Goal: Task Accomplishment & Management: Manage account settings

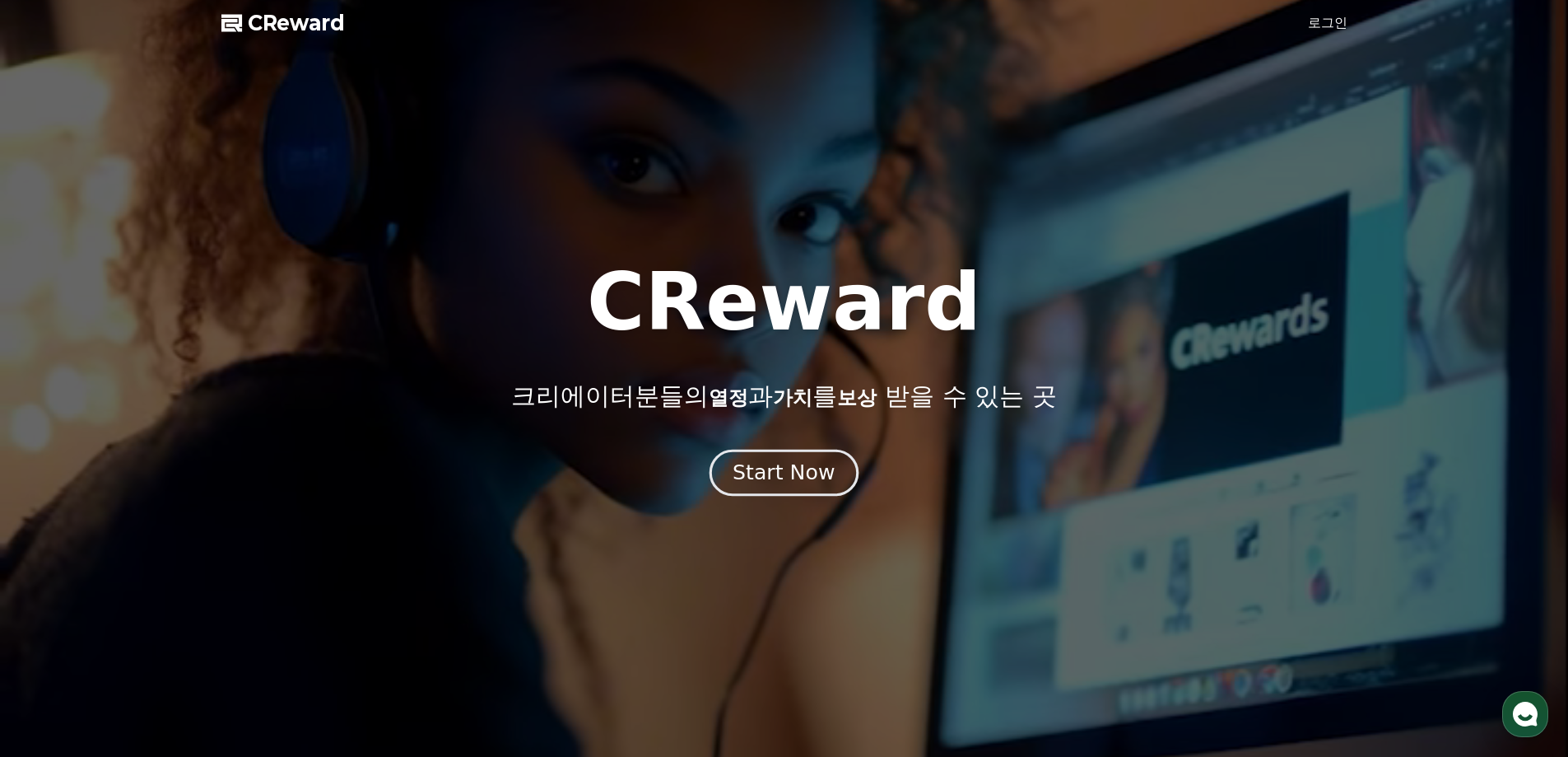
click at [788, 482] on div "Start Now" at bounding box center [783, 472] width 102 height 28
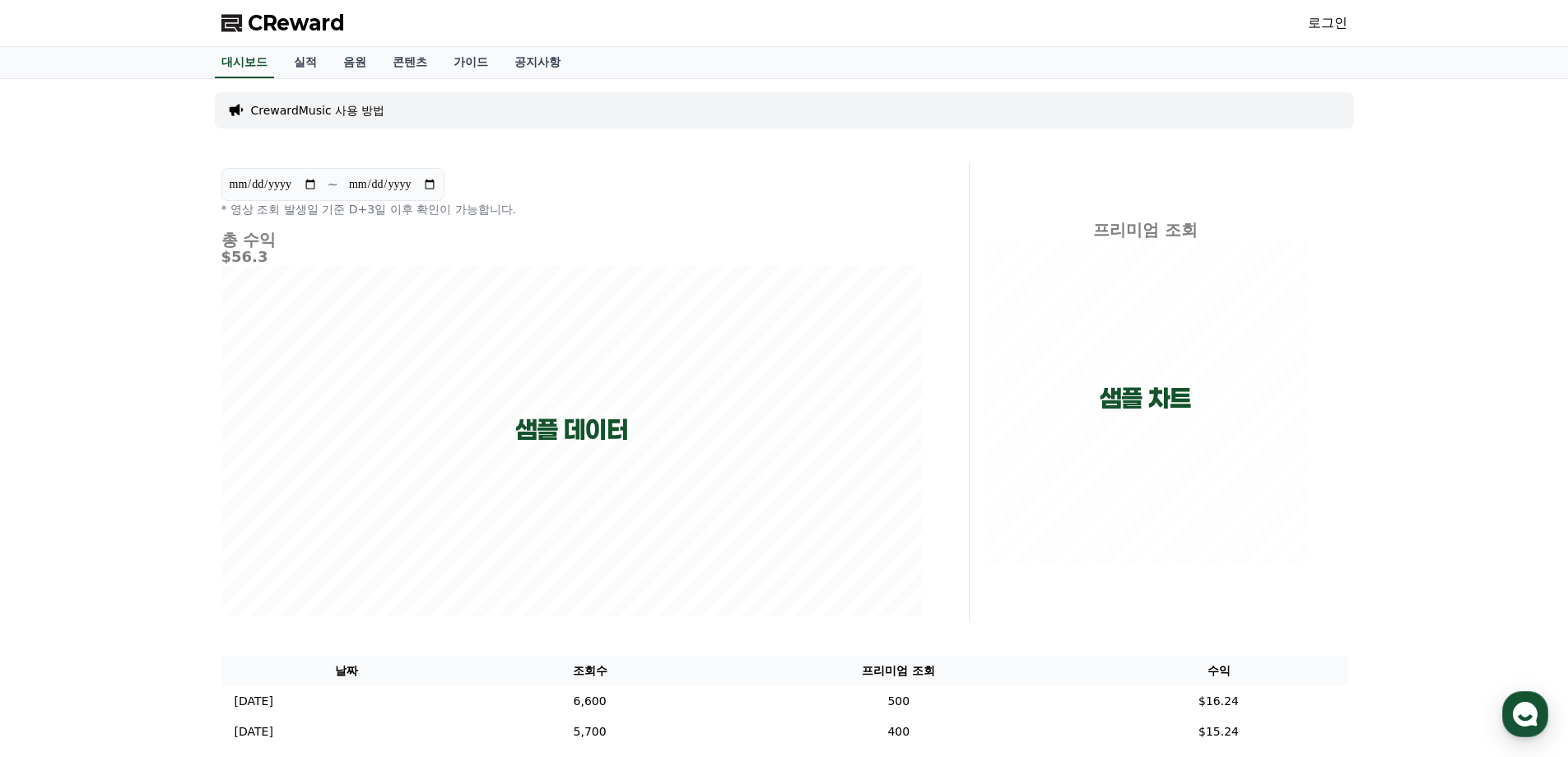
click at [1314, 24] on link "로그인" at bounding box center [1327, 23] width 39 height 20
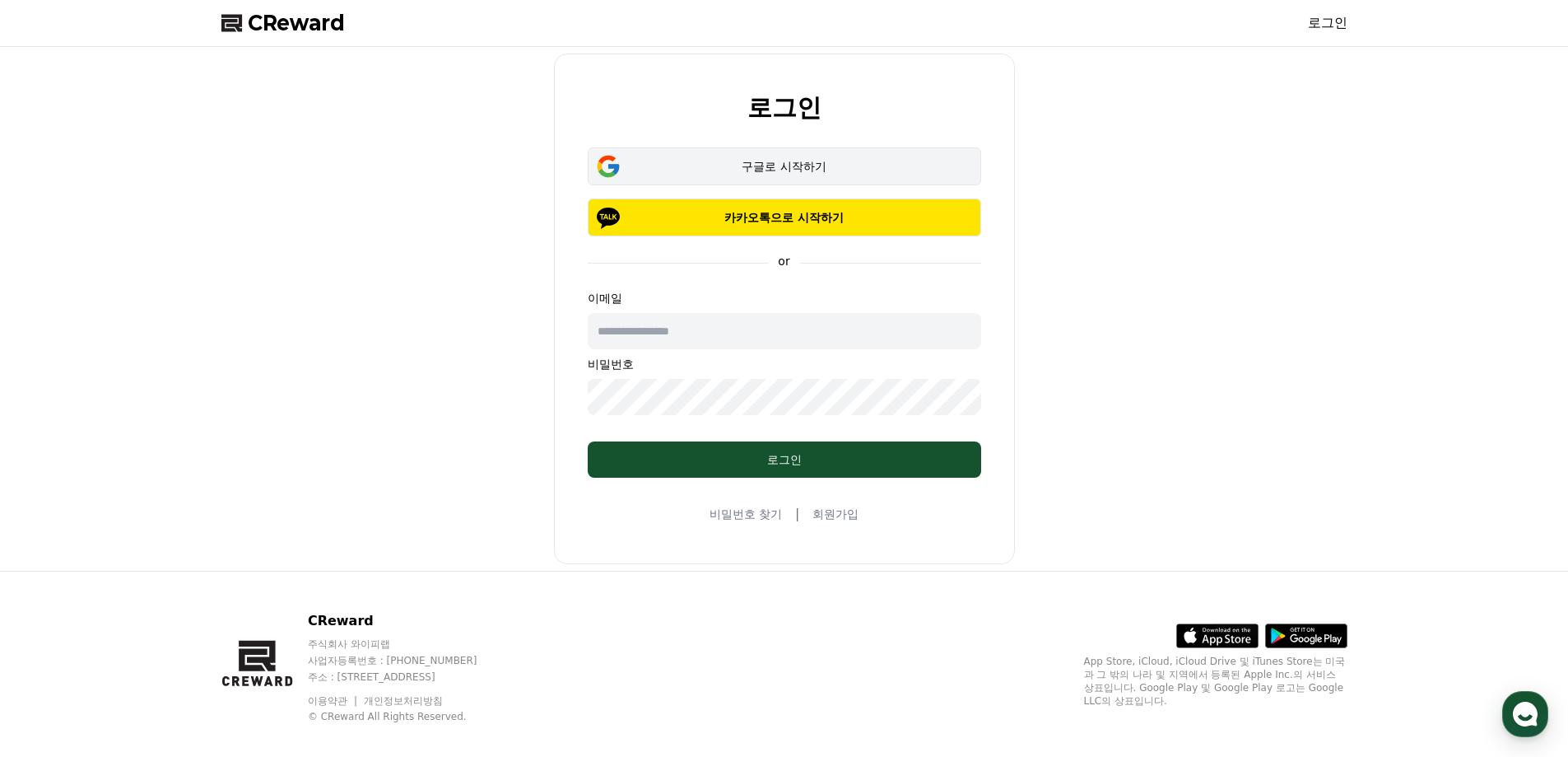
click at [716, 161] on div "구글로 시작하기" at bounding box center [784, 166] width 346 height 17
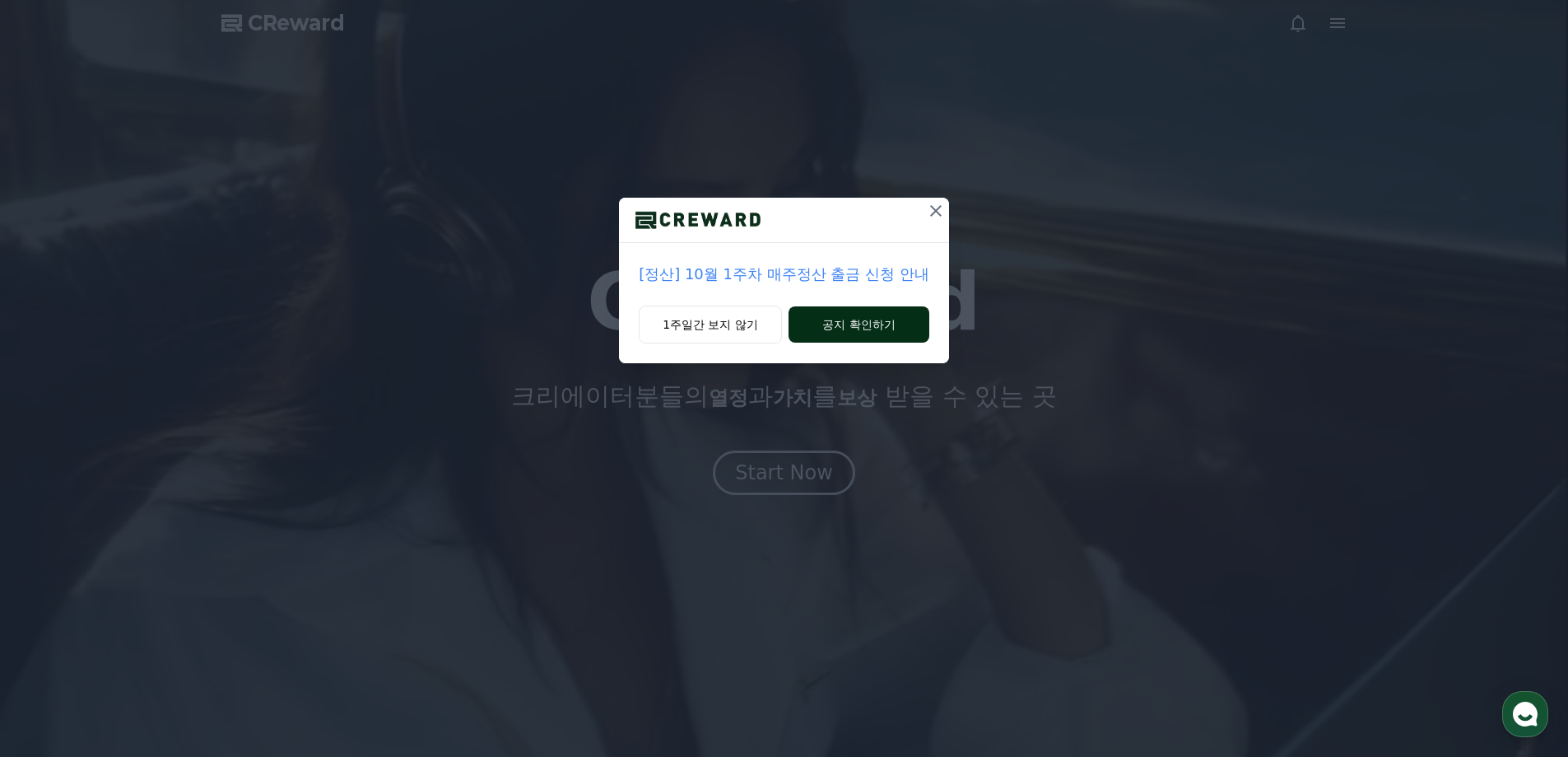
click at [841, 326] on button "공지 확인하기" at bounding box center [858, 325] width 141 height 37
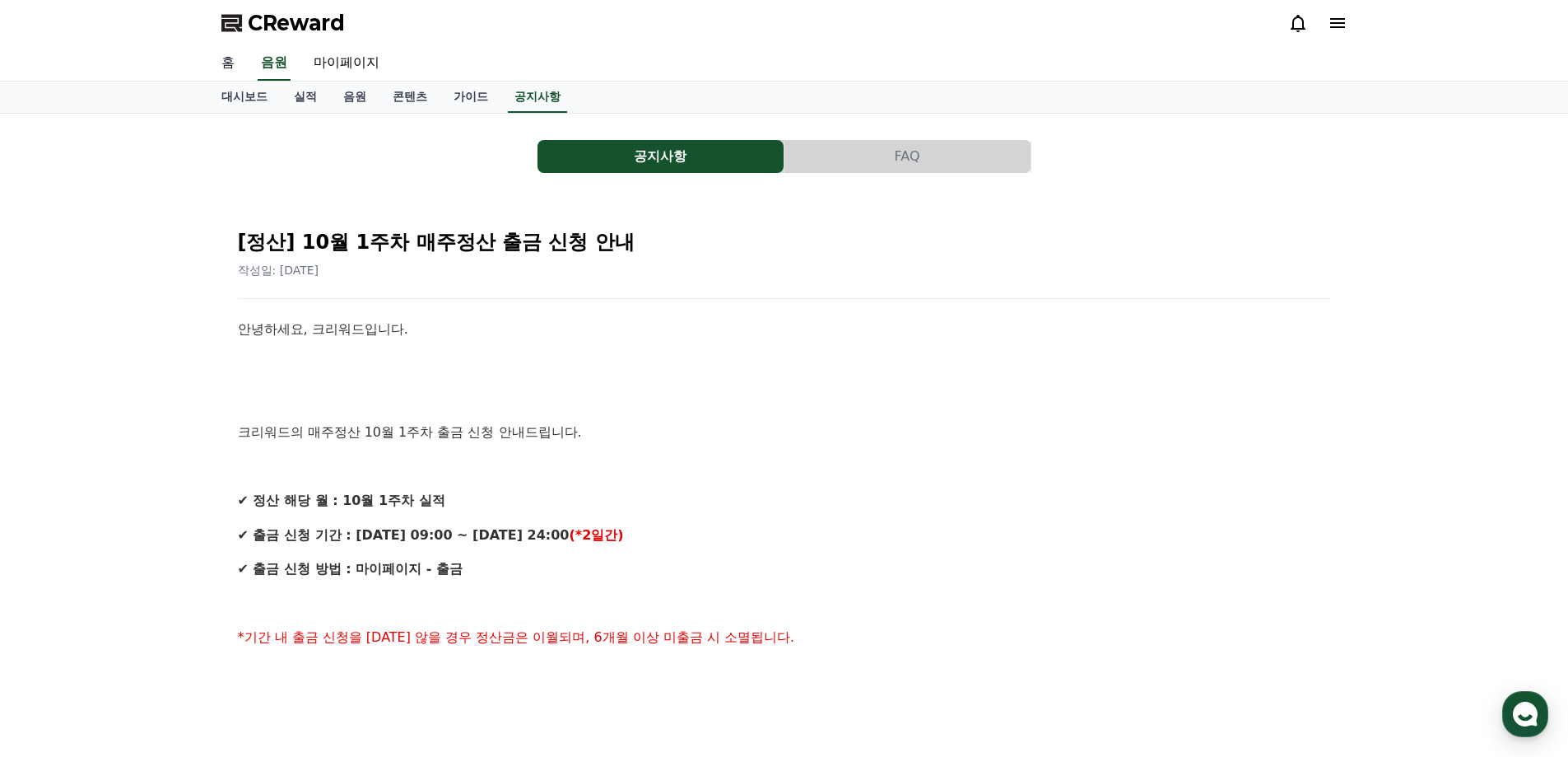
click at [224, 71] on link "홈" at bounding box center [227, 64] width 39 height 35
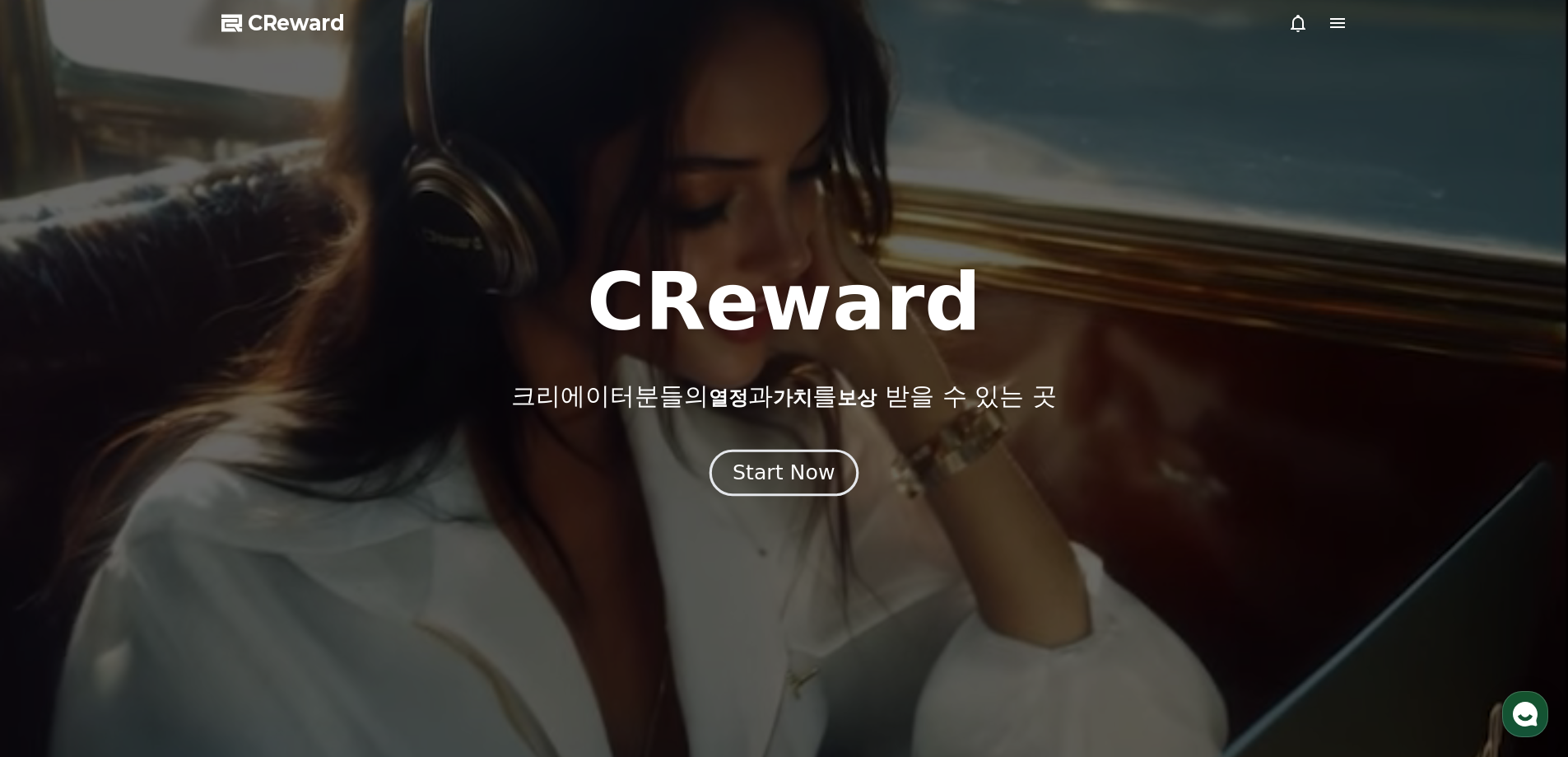
click at [807, 465] on div "Start Now" at bounding box center [783, 472] width 102 height 28
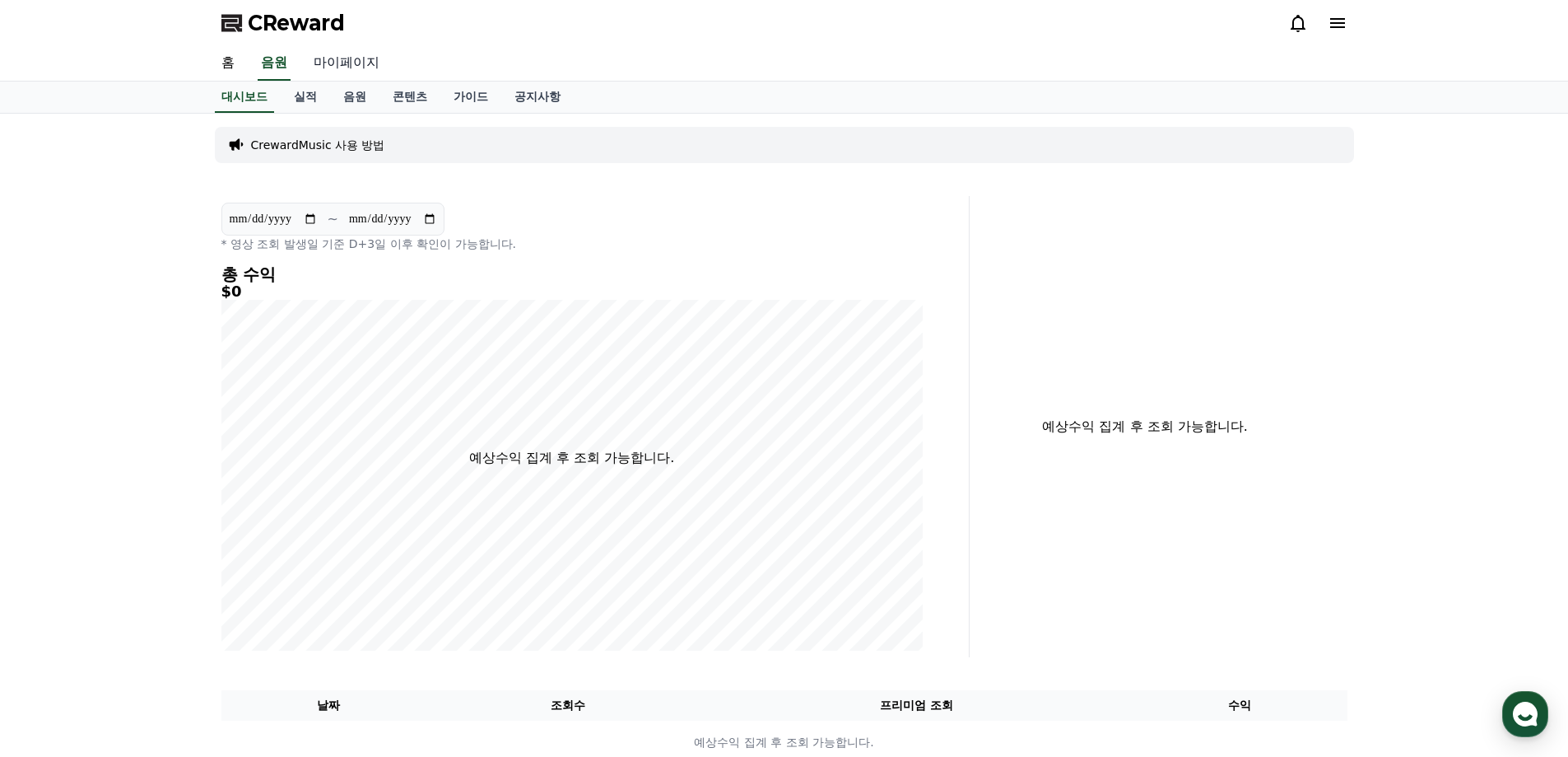
click at [362, 69] on link "마이페이지" at bounding box center [347, 64] width 92 height 35
select select "**********"
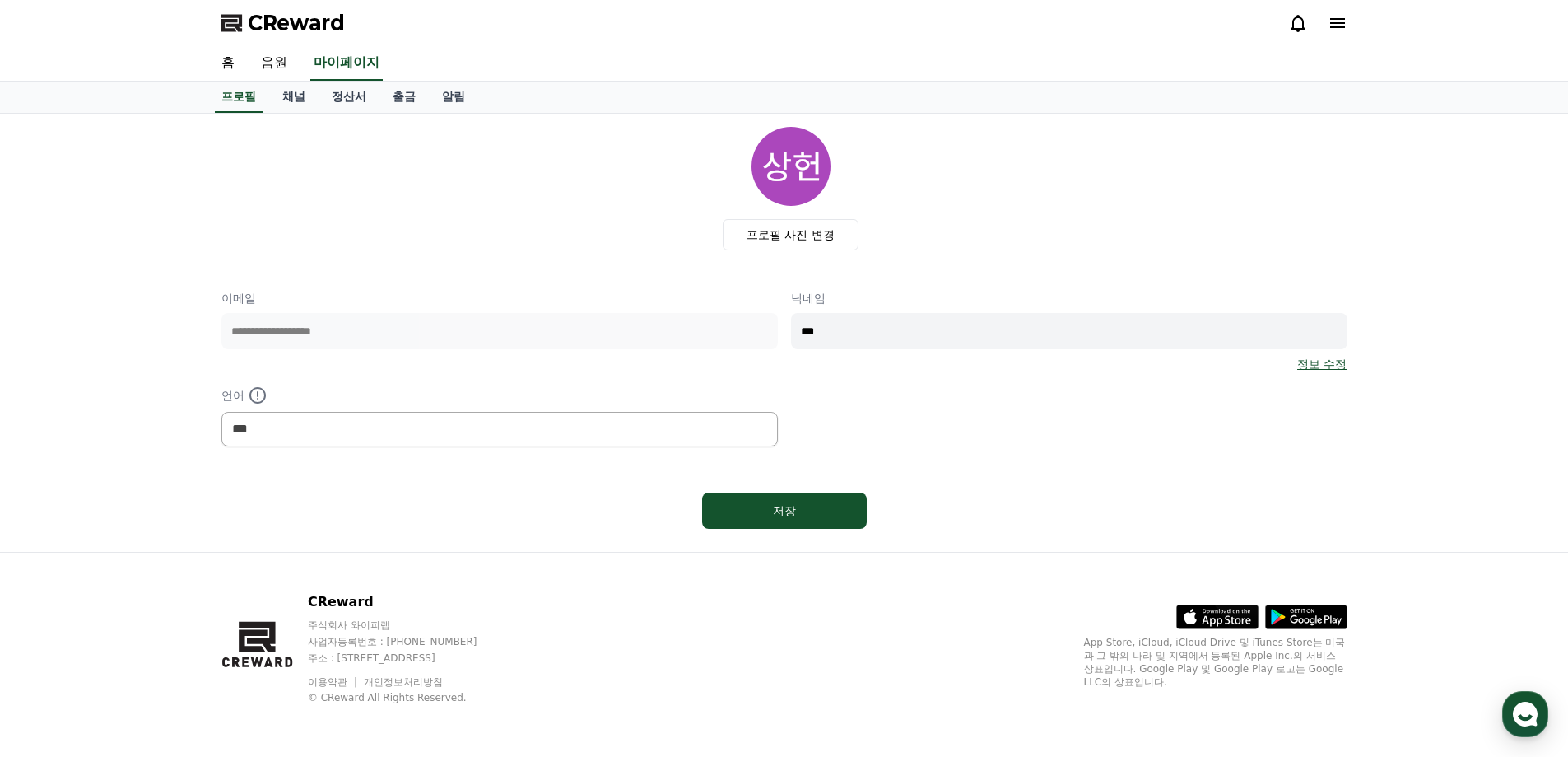
click at [950, 470] on div "**********" at bounding box center [784, 331] width 1126 height 409
click at [219, 67] on link "홈" at bounding box center [227, 64] width 39 height 35
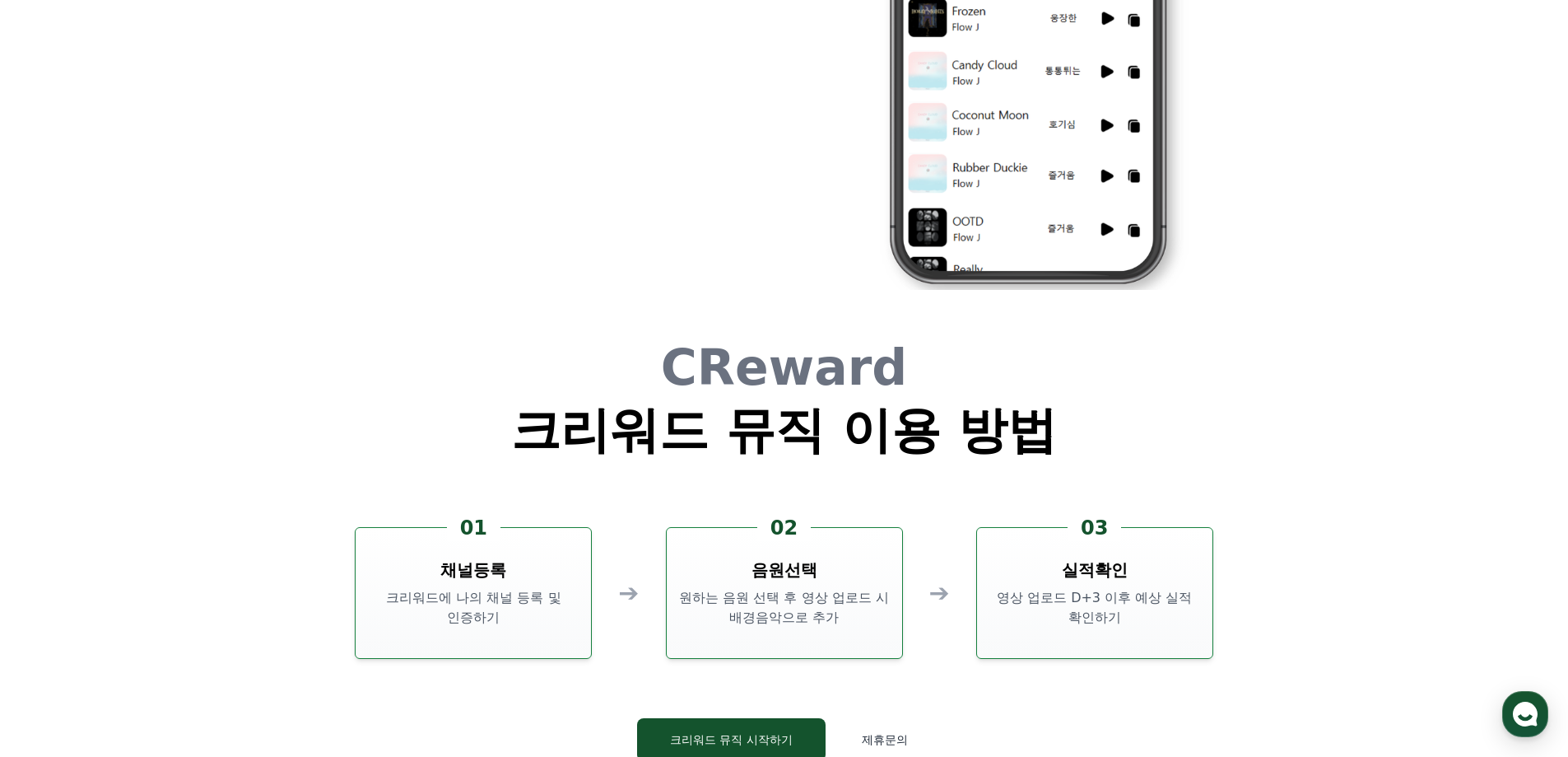
scroll to position [4461, 0]
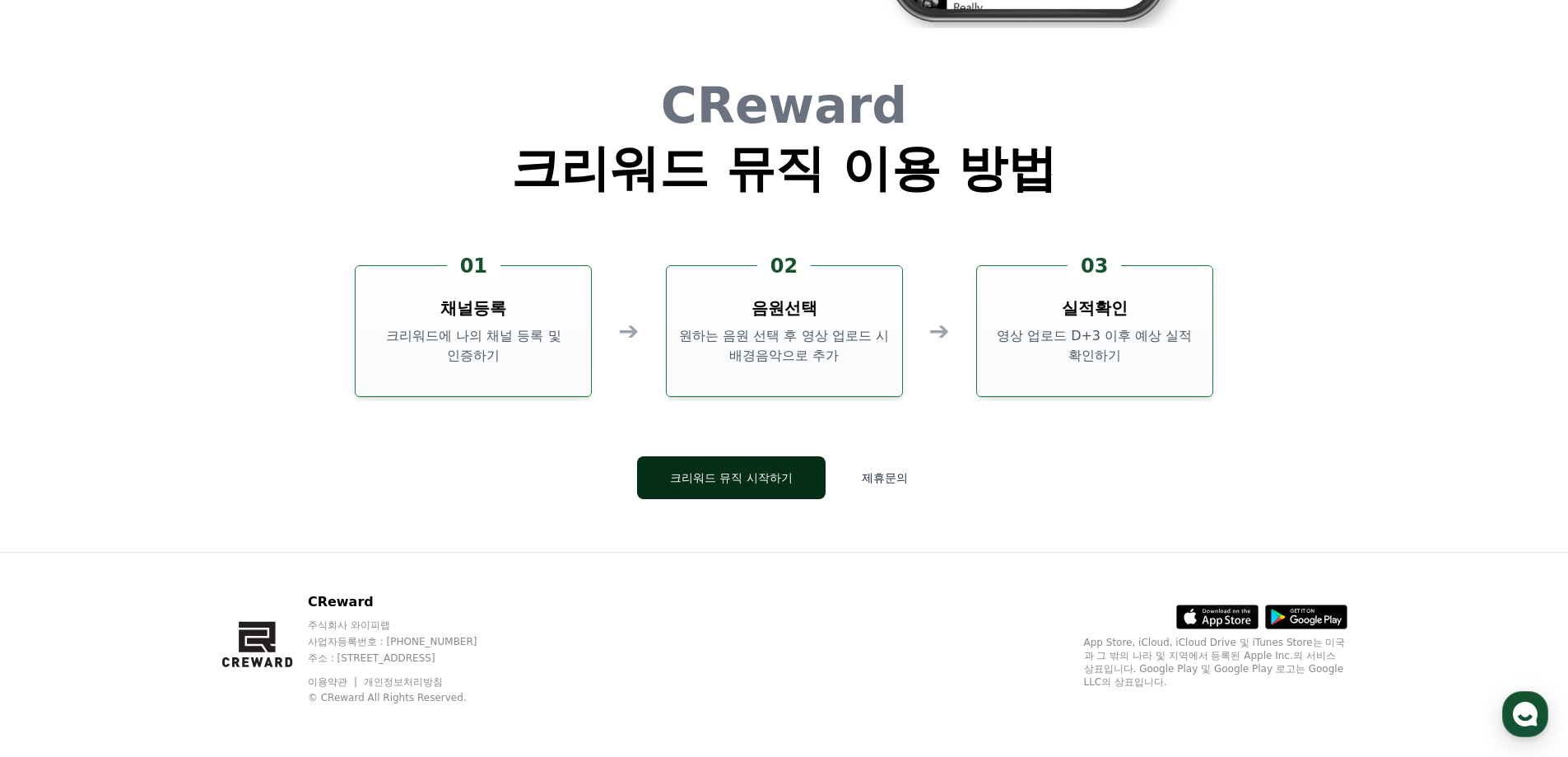
click at [771, 480] on button "크리워드 뮤직 시작하기" at bounding box center [731, 477] width 188 height 43
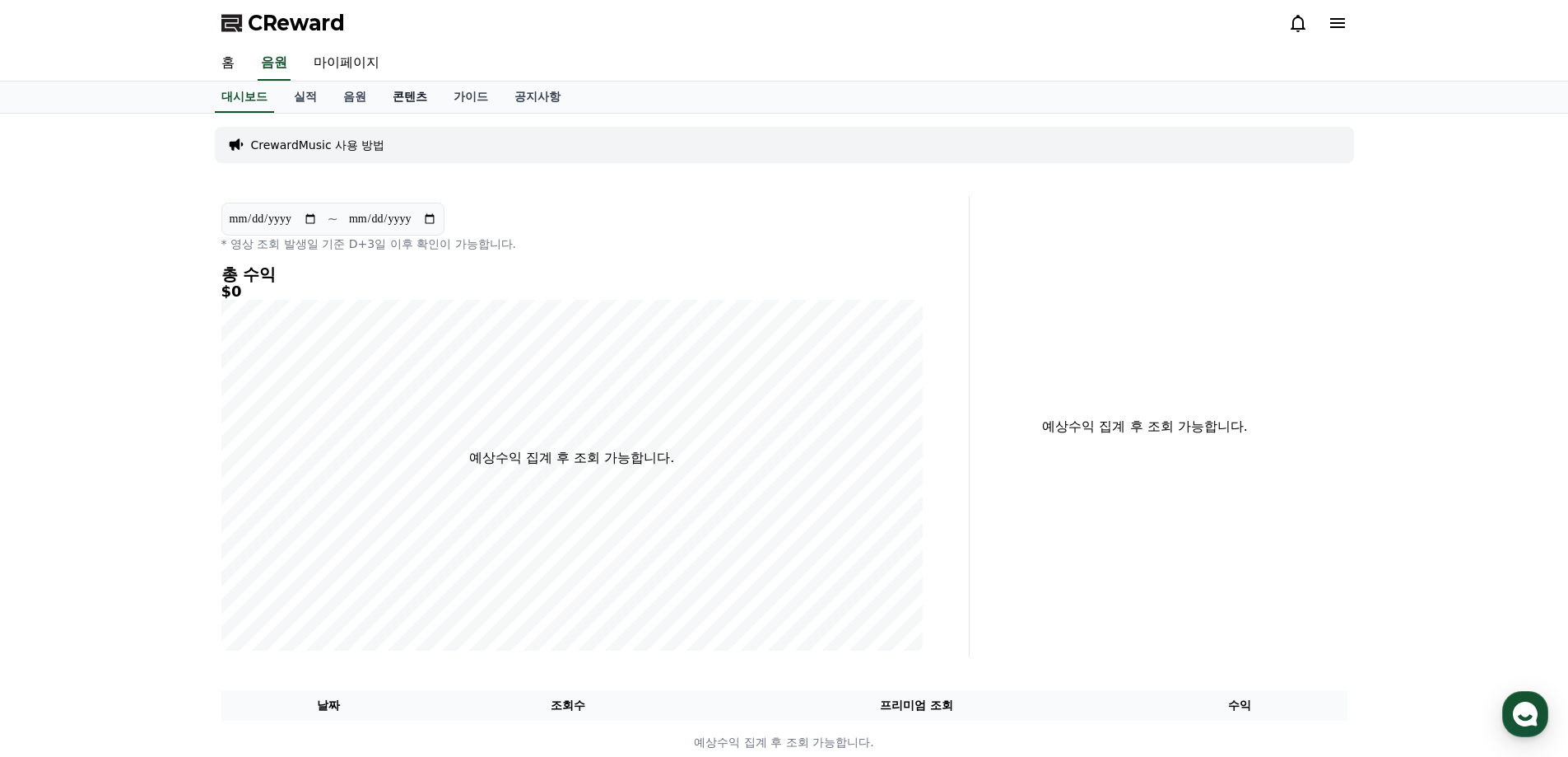
click at [414, 105] on link "콘텐츠" at bounding box center [410, 98] width 61 height 31
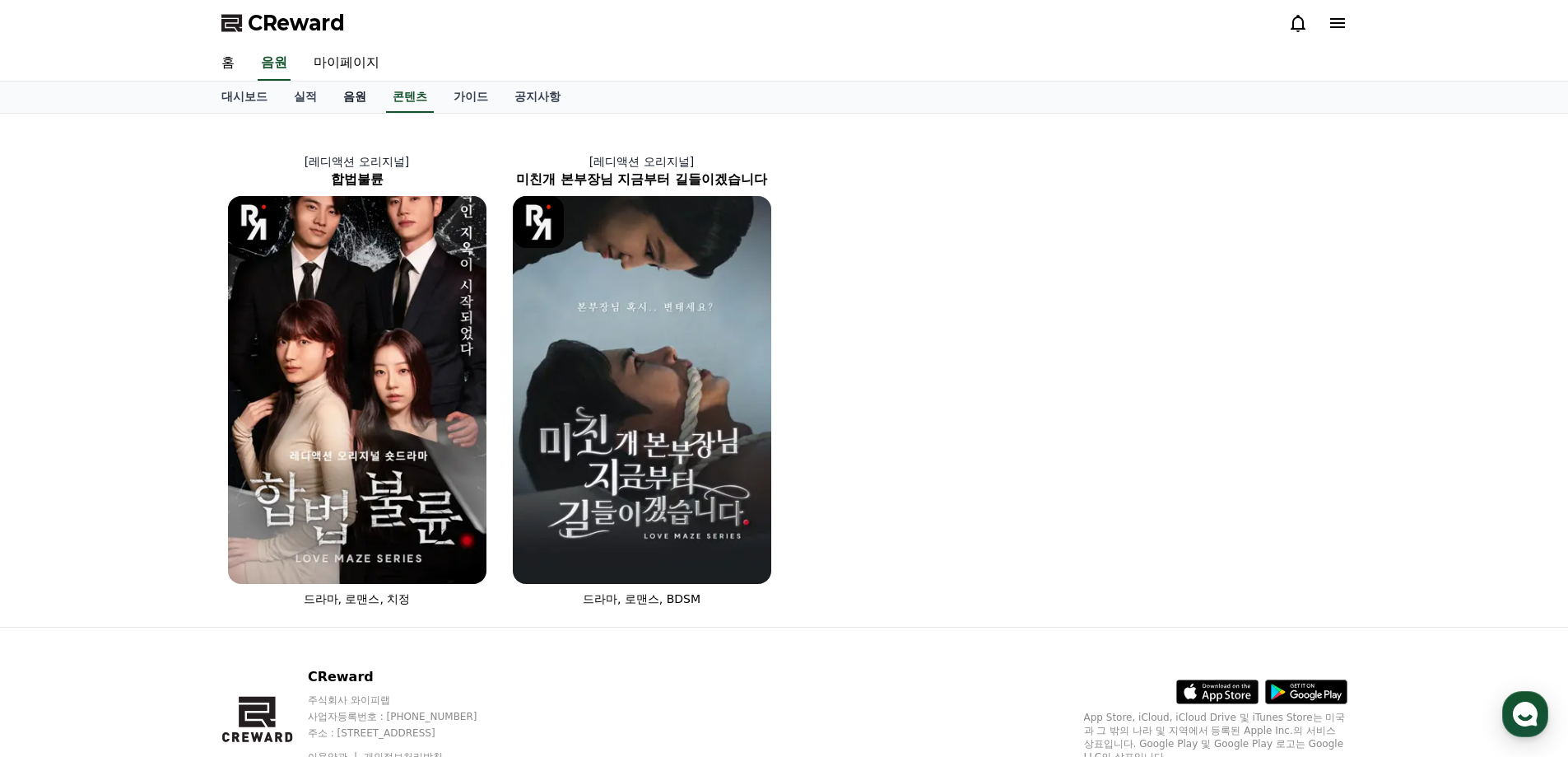
click at [365, 98] on link "음원" at bounding box center [354, 98] width 50 height 31
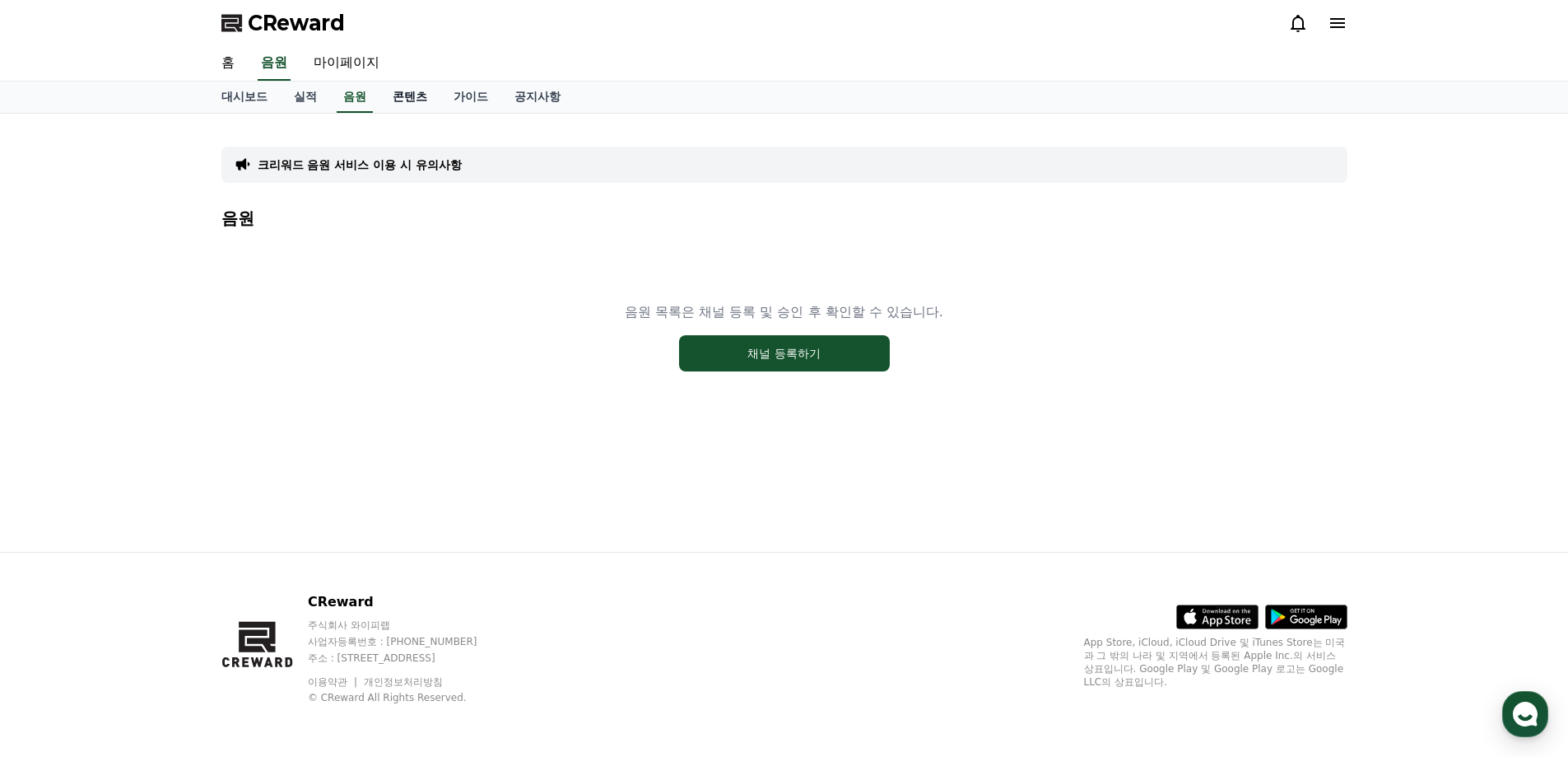
click at [413, 102] on link "콘텐츠" at bounding box center [410, 98] width 61 height 31
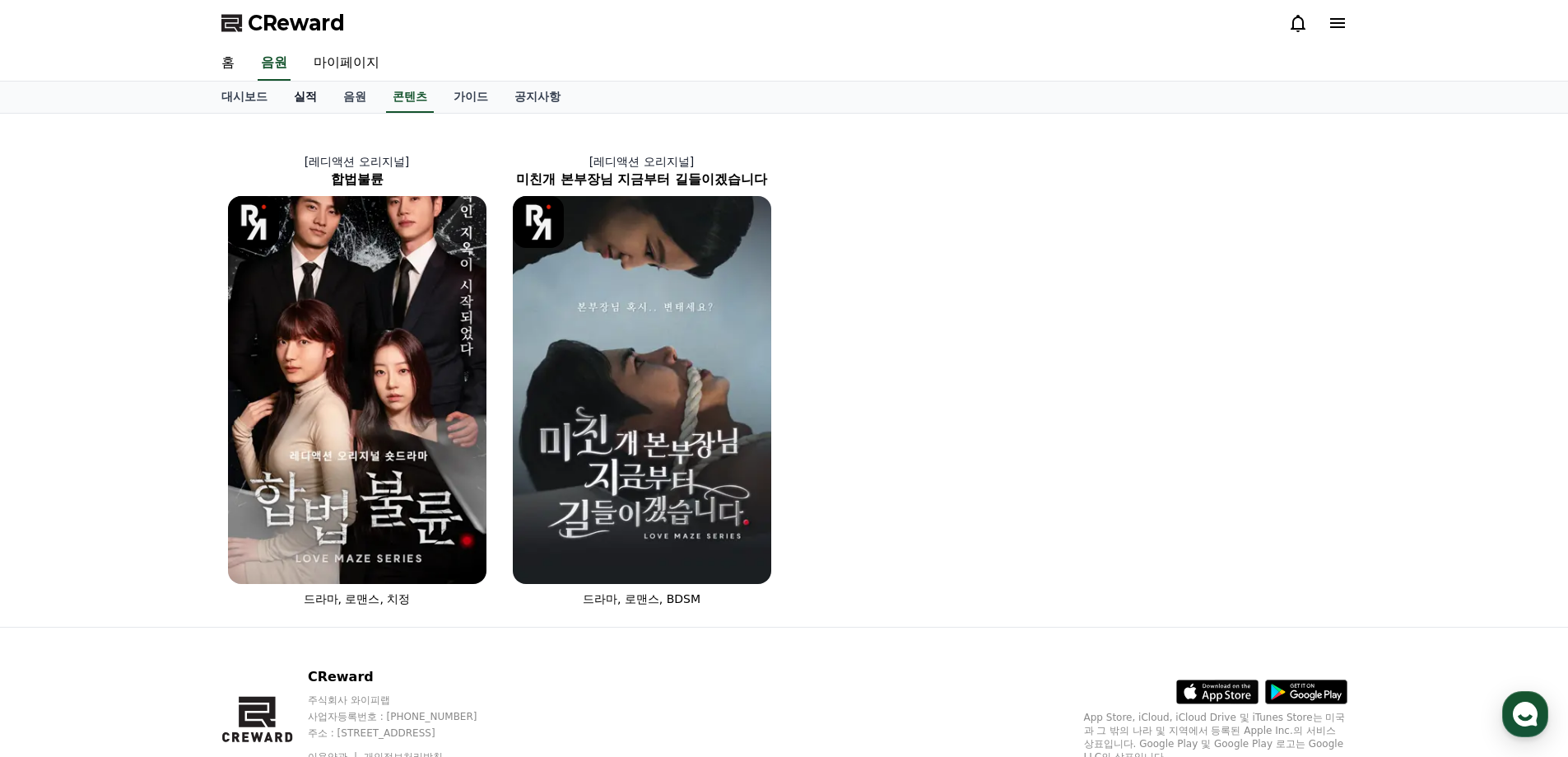
click at [286, 103] on link "실적" at bounding box center [305, 98] width 50 height 31
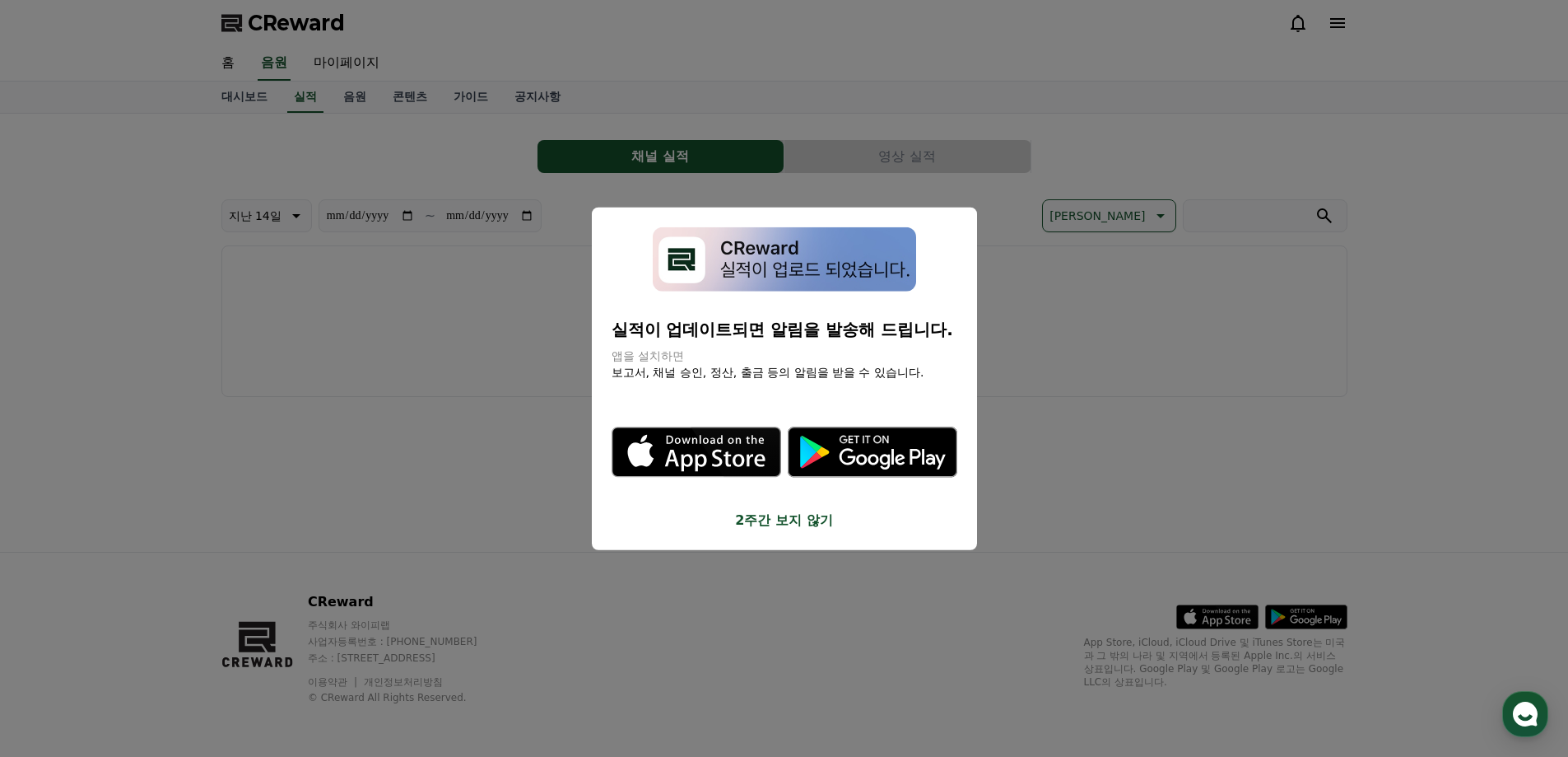
click at [351, 93] on button "close modal" at bounding box center [784, 378] width 1568 height 757
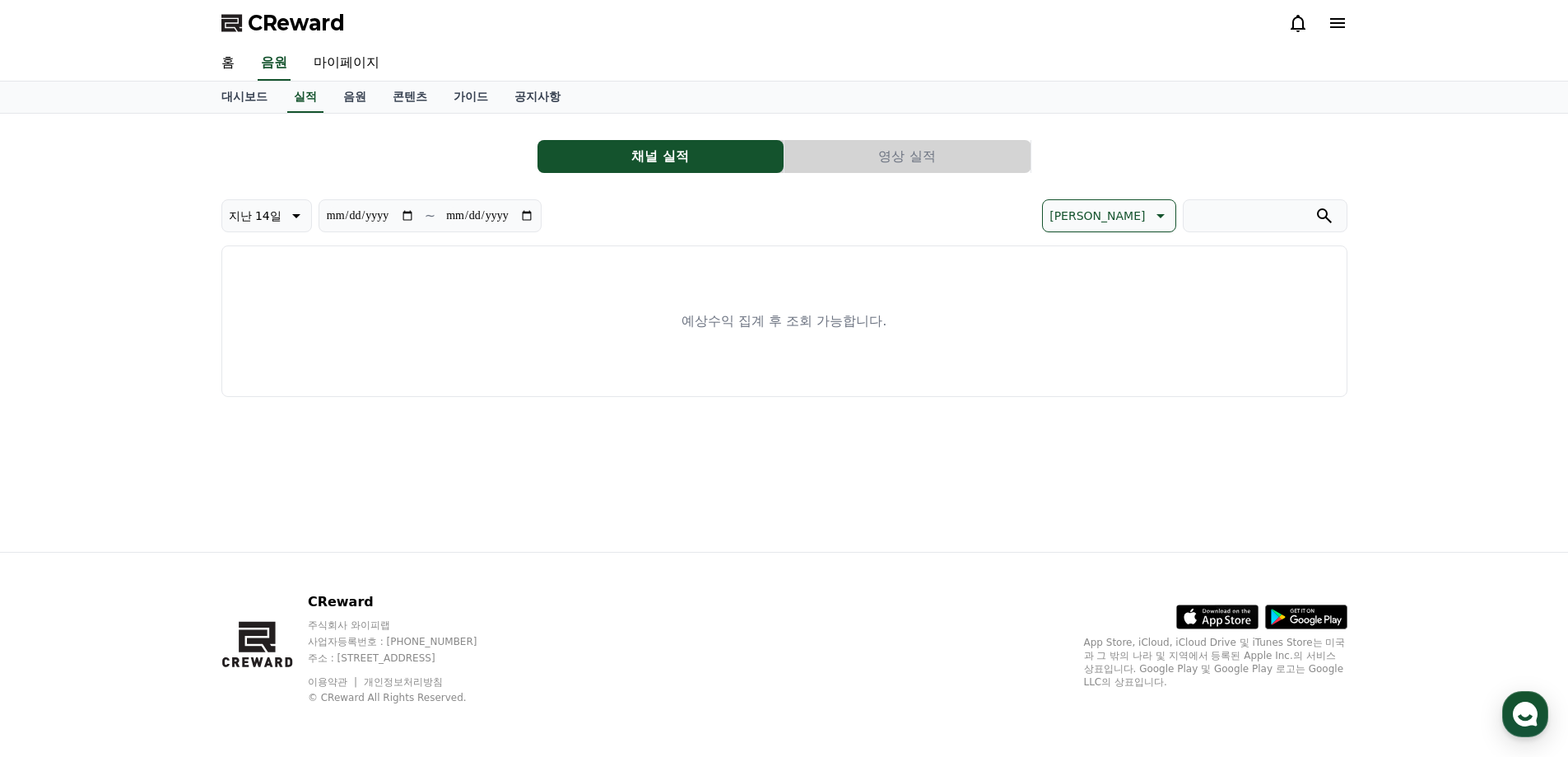
click at [351, 93] on link "음원" at bounding box center [354, 98] width 50 height 31
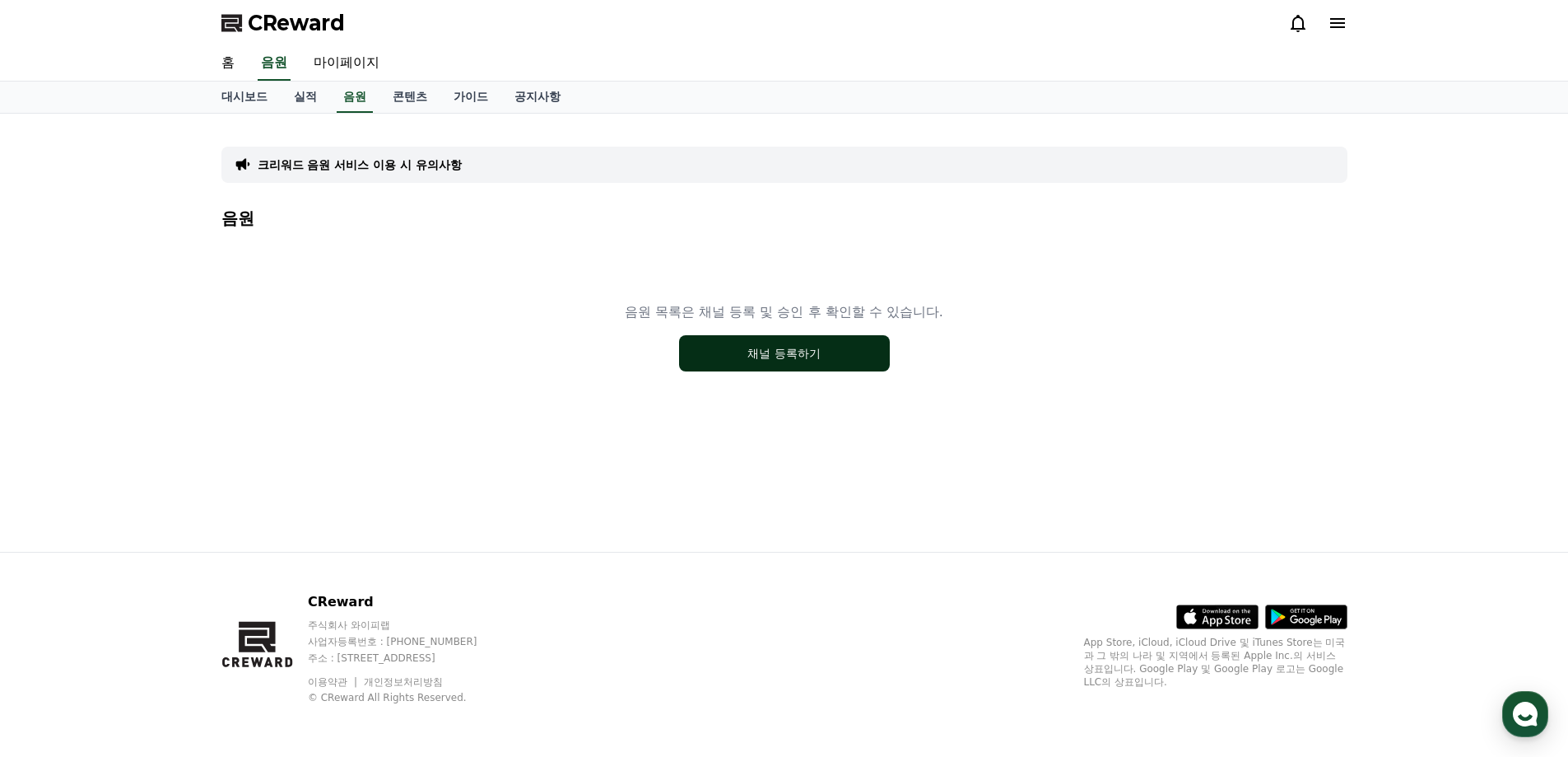
click at [755, 361] on button "채널 등록하기" at bounding box center [784, 354] width 211 height 37
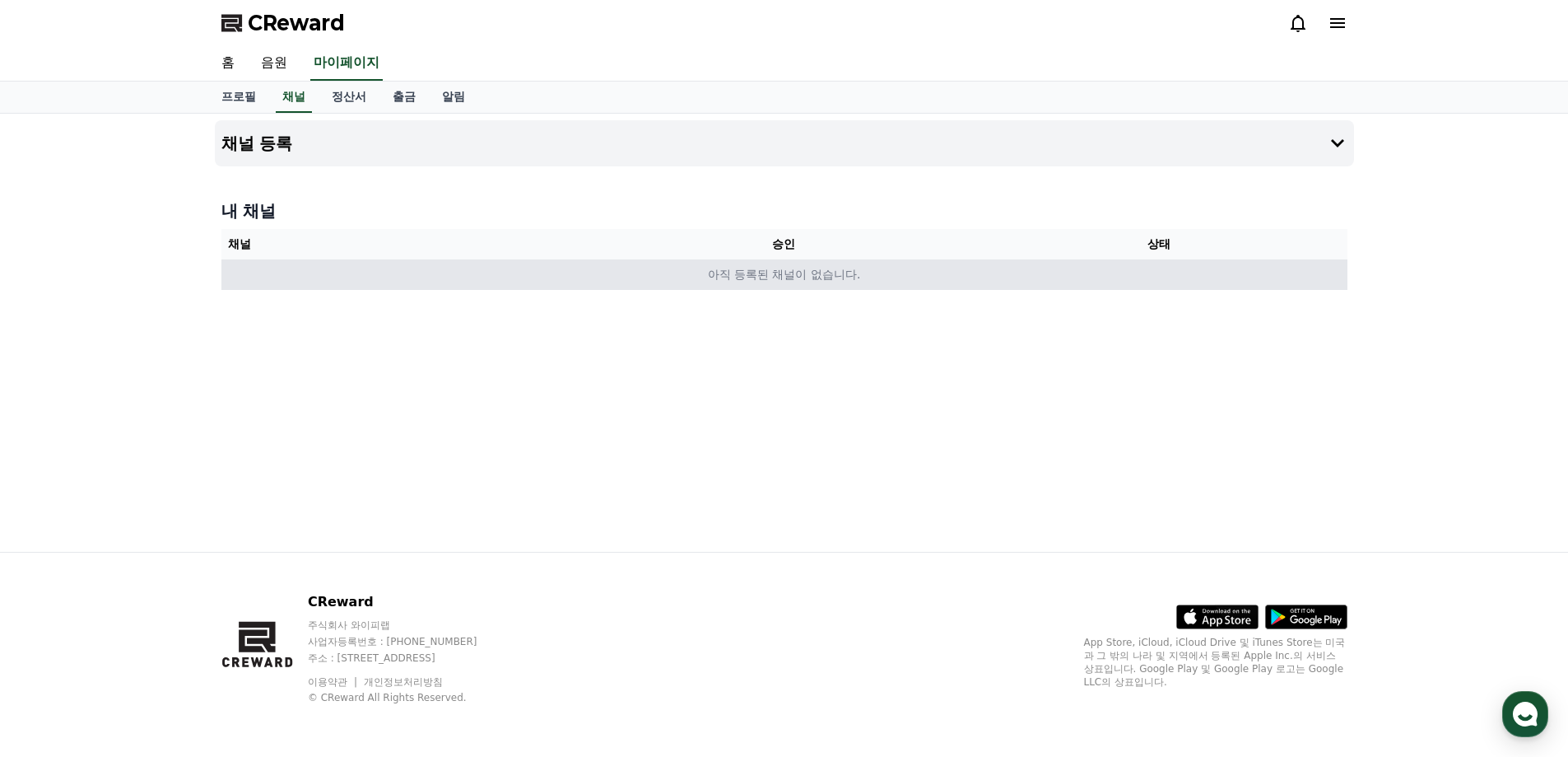
click at [818, 275] on td "아직 등록된 채널이 없습니다." at bounding box center [784, 274] width 1126 height 30
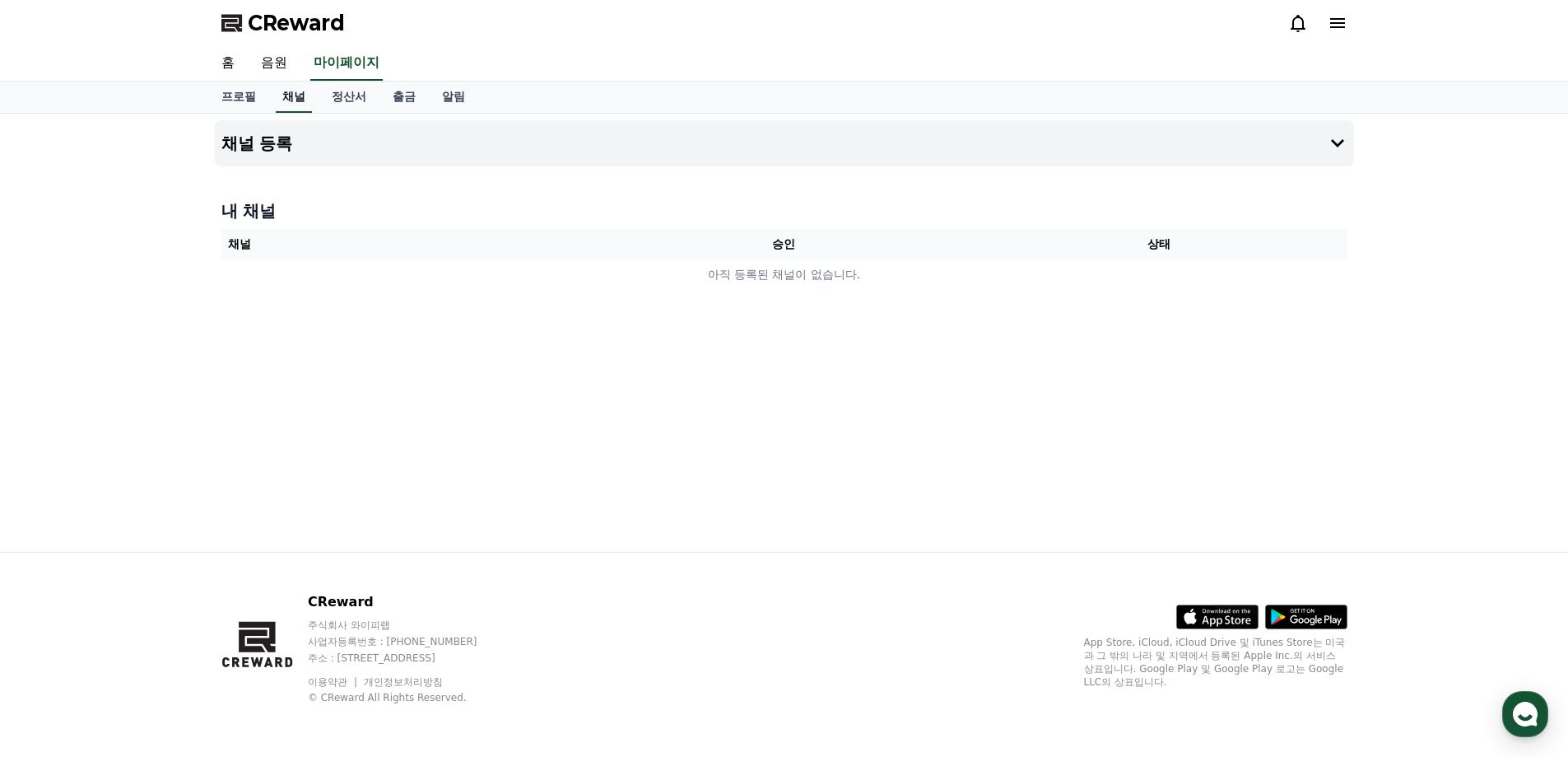
click at [287, 98] on link "채널" at bounding box center [294, 98] width 37 height 31
click at [232, 94] on link "프로필" at bounding box center [239, 98] width 61 height 31
select select "**********"
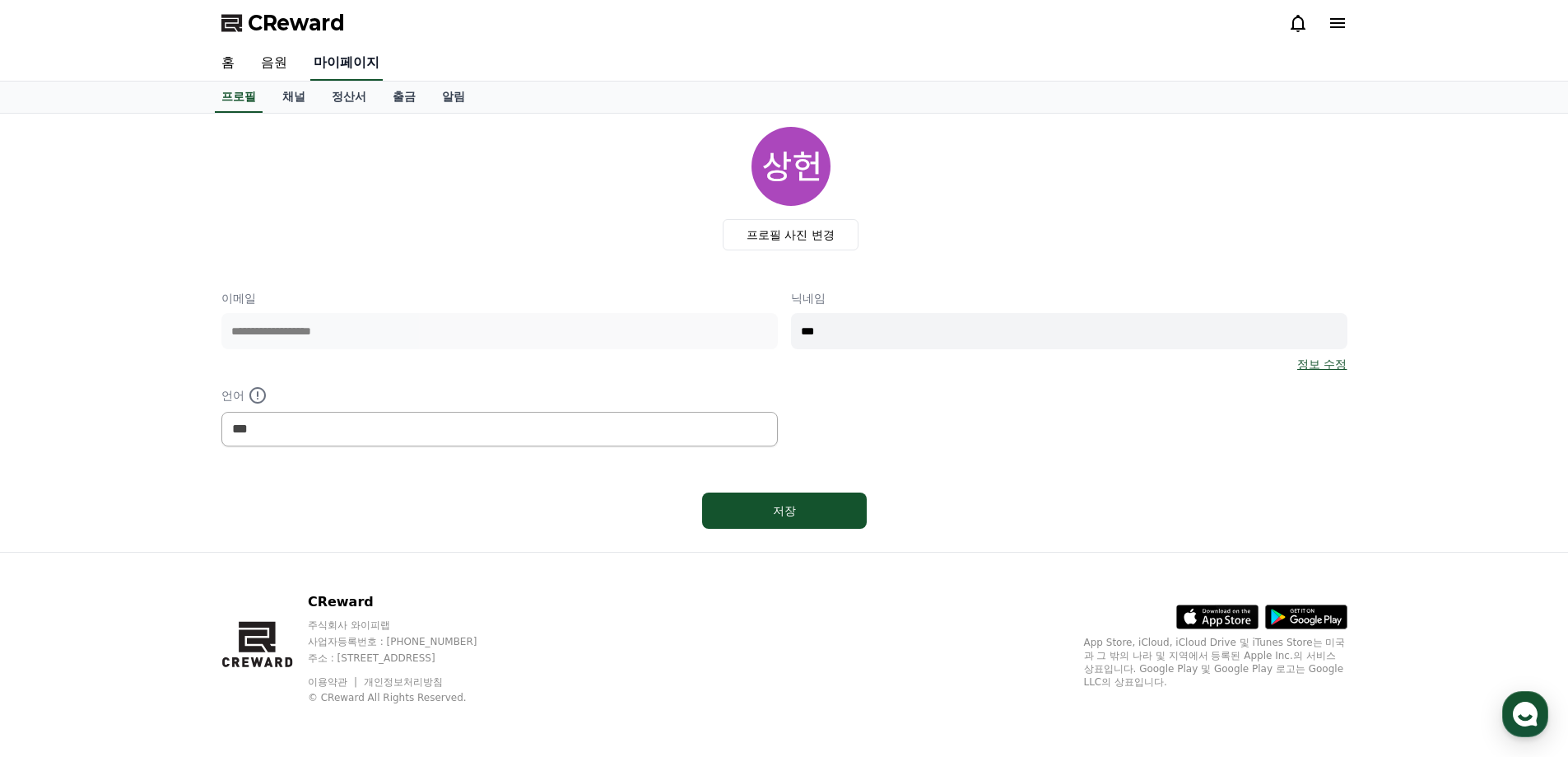
click at [352, 57] on link "마이페이지" at bounding box center [346, 64] width 72 height 35
click at [301, 58] on div "홈 음원 마이페이지" at bounding box center [784, 64] width 1152 height 35
click at [236, 59] on link "홈" at bounding box center [227, 64] width 39 height 35
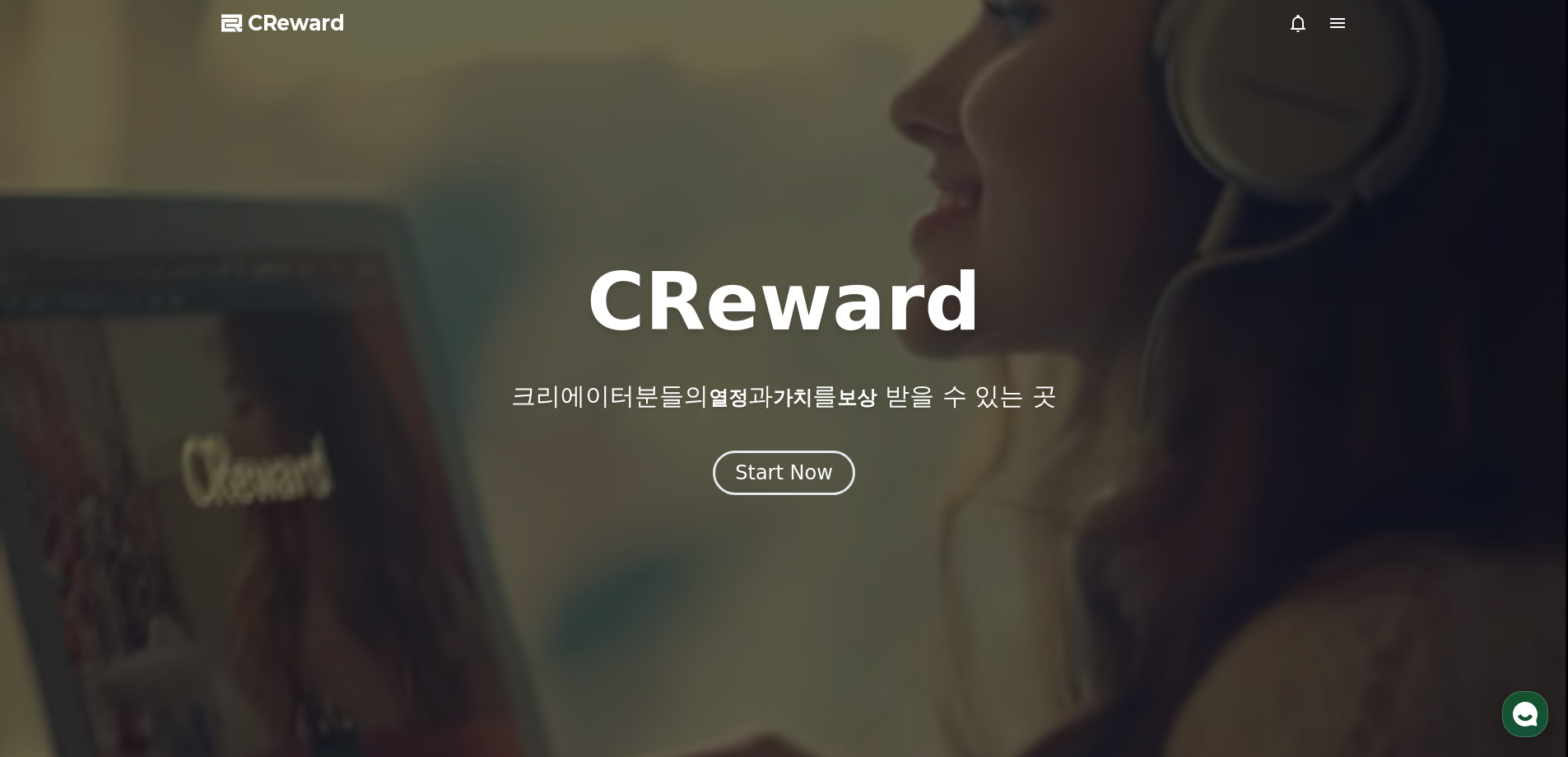
click at [1329, 21] on icon at bounding box center [1337, 23] width 20 height 20
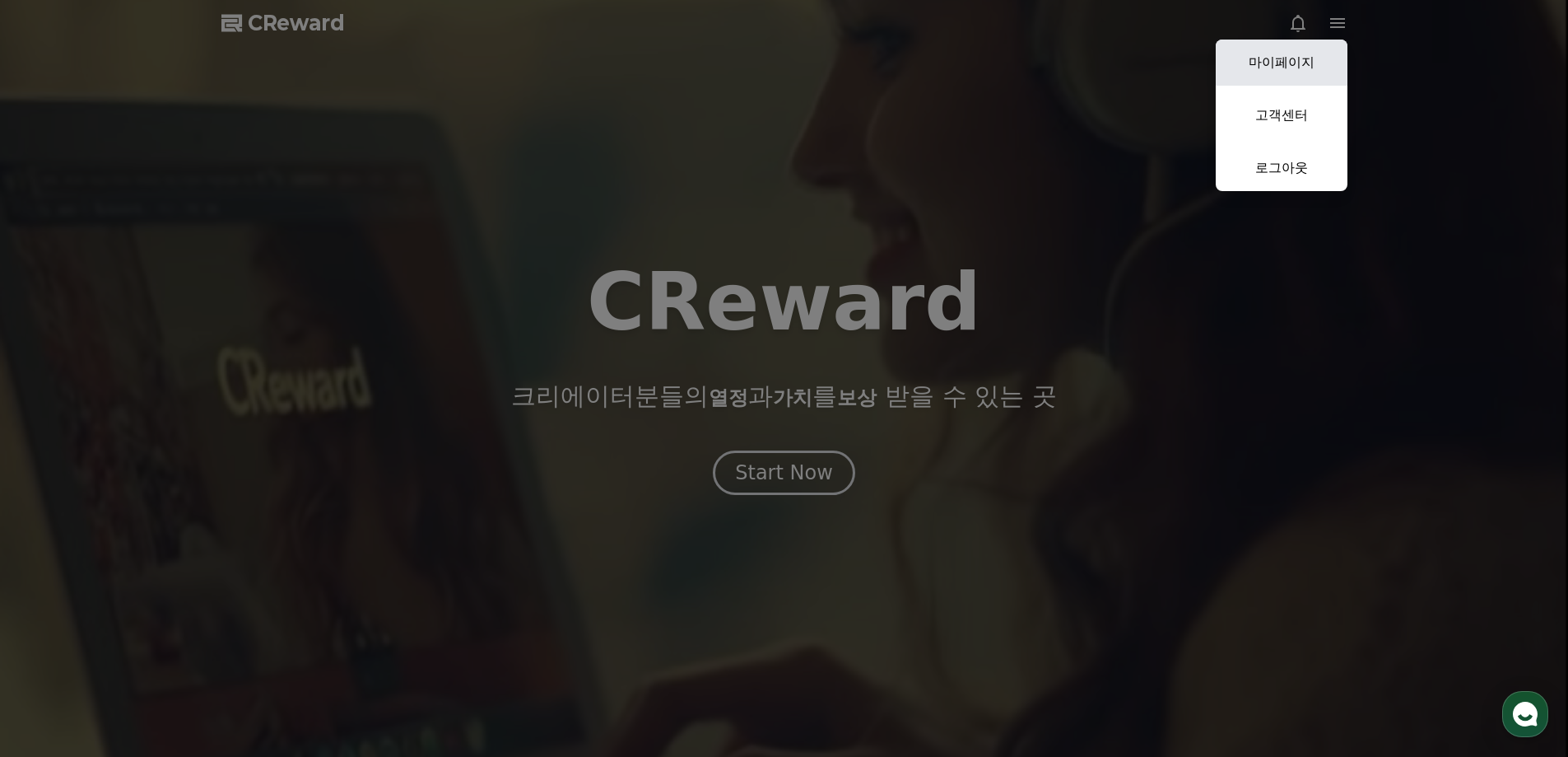
click at [1279, 65] on link "마이페이지" at bounding box center [1281, 62] width 131 height 46
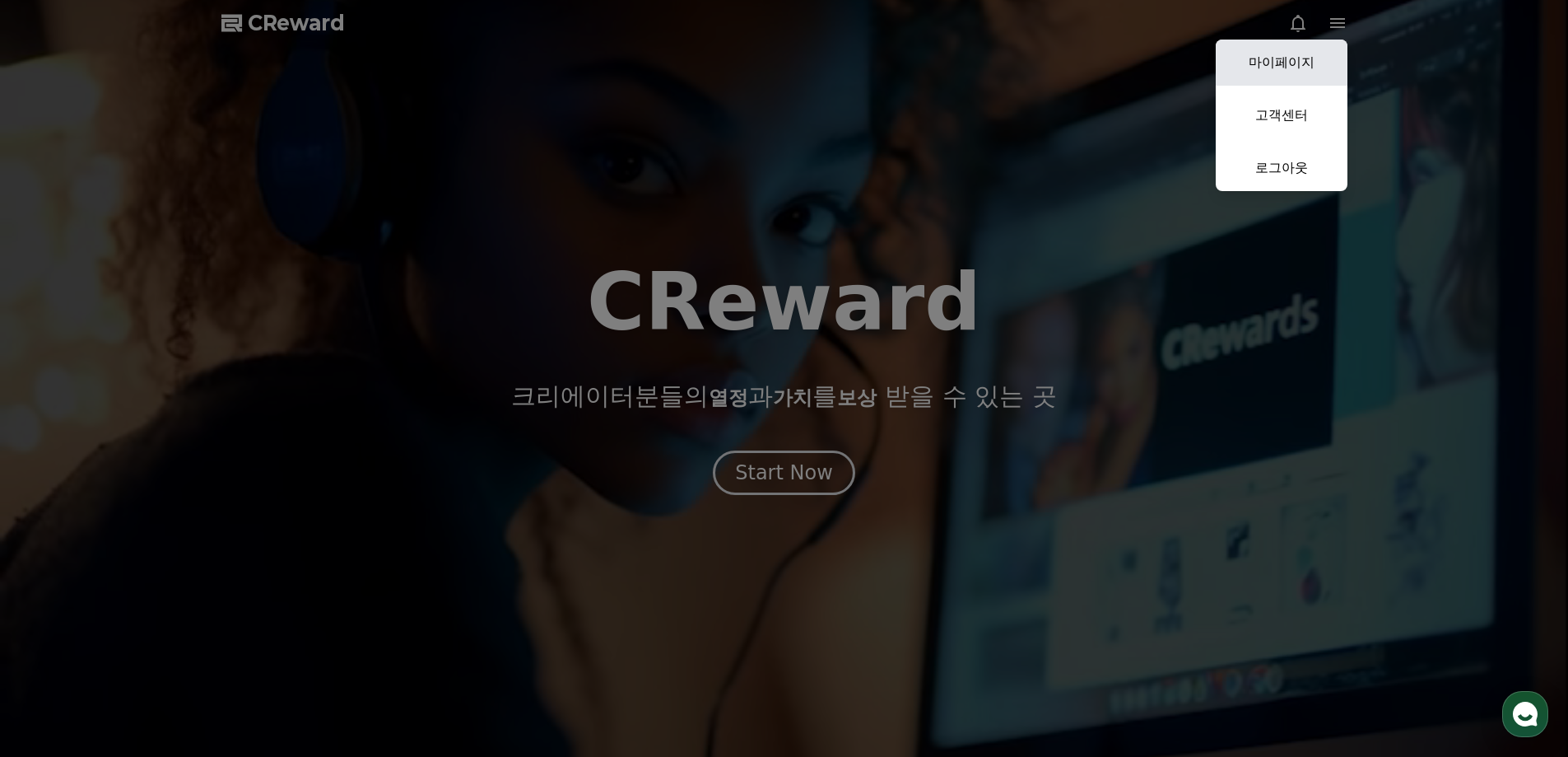
select select "**********"
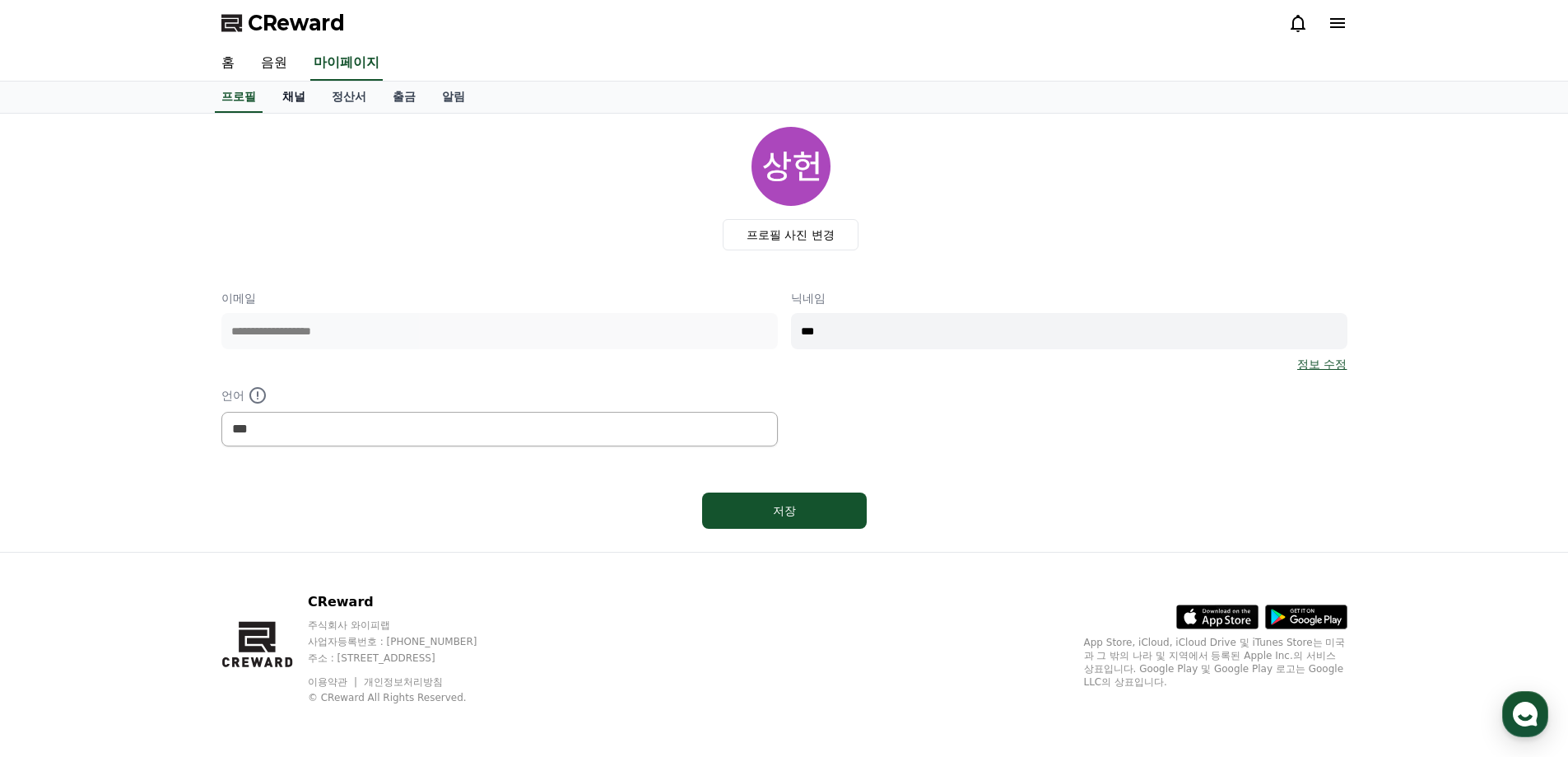
click at [297, 95] on link "채널" at bounding box center [293, 98] width 50 height 31
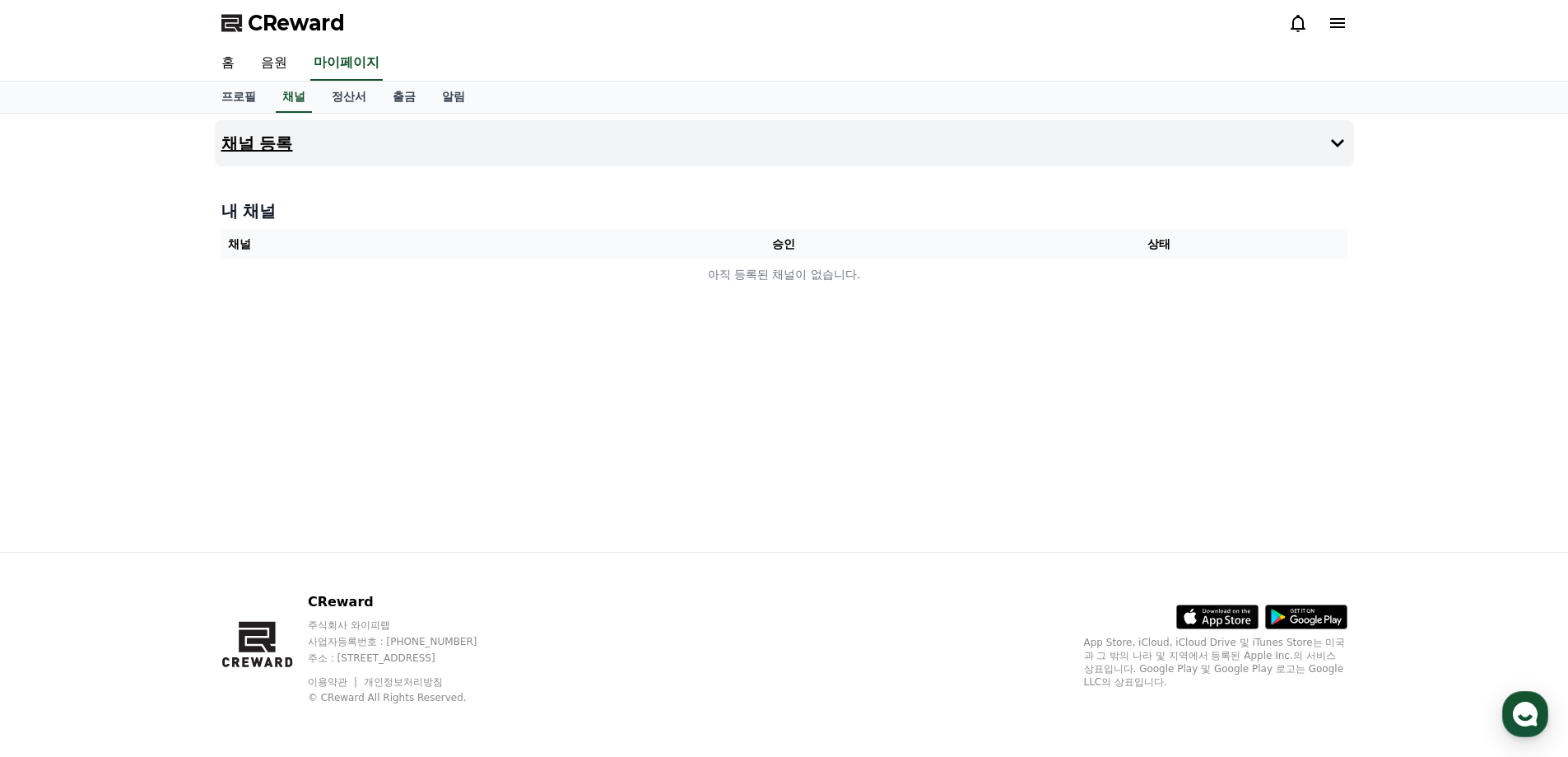
click at [287, 139] on h4 "채널 등록" at bounding box center [257, 143] width 71 height 18
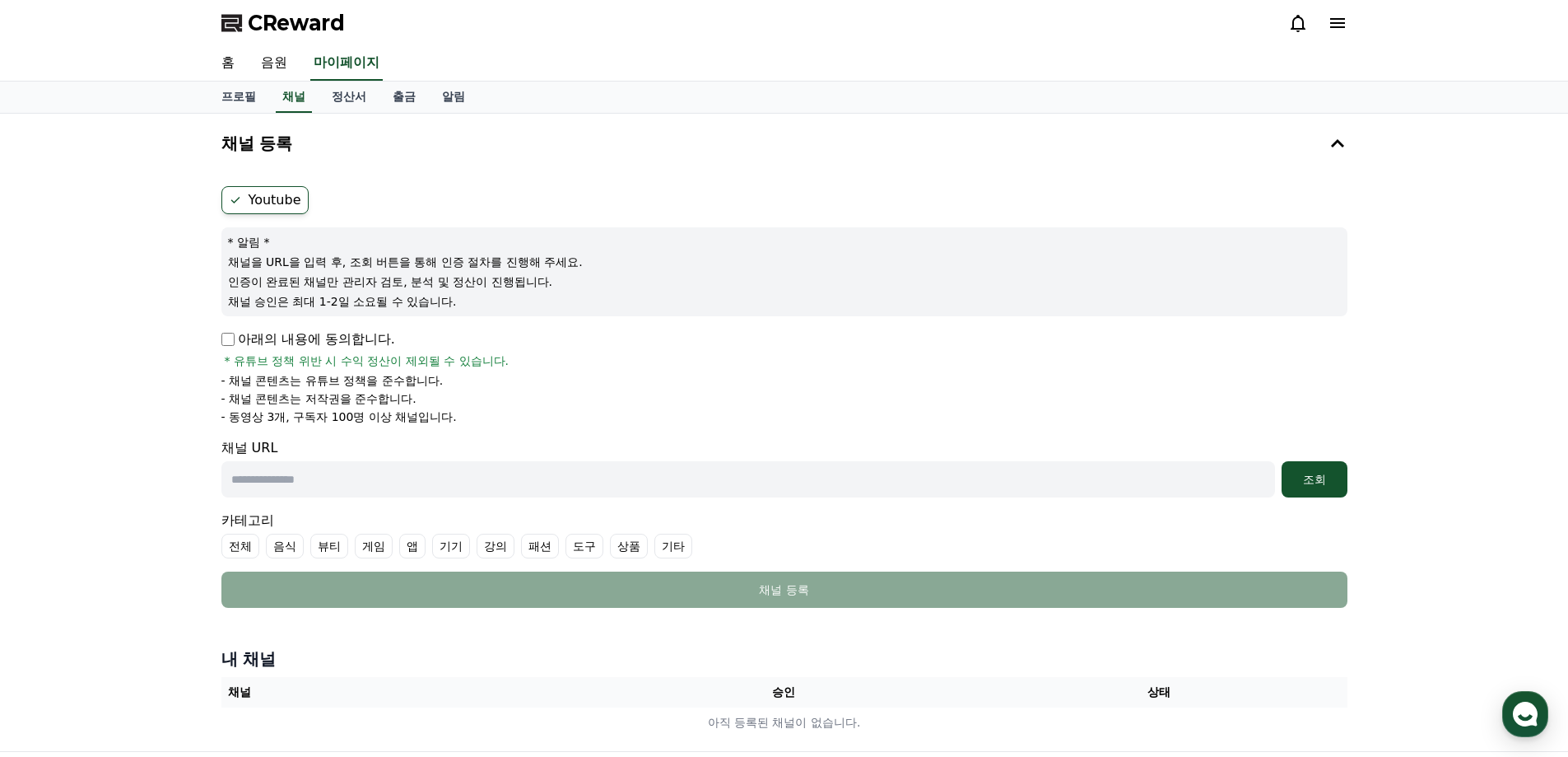
click at [463, 469] on input "text" at bounding box center [748, 479] width 1053 height 37
click at [569, 475] on input "text" at bounding box center [748, 479] width 1053 height 37
paste input "**********"
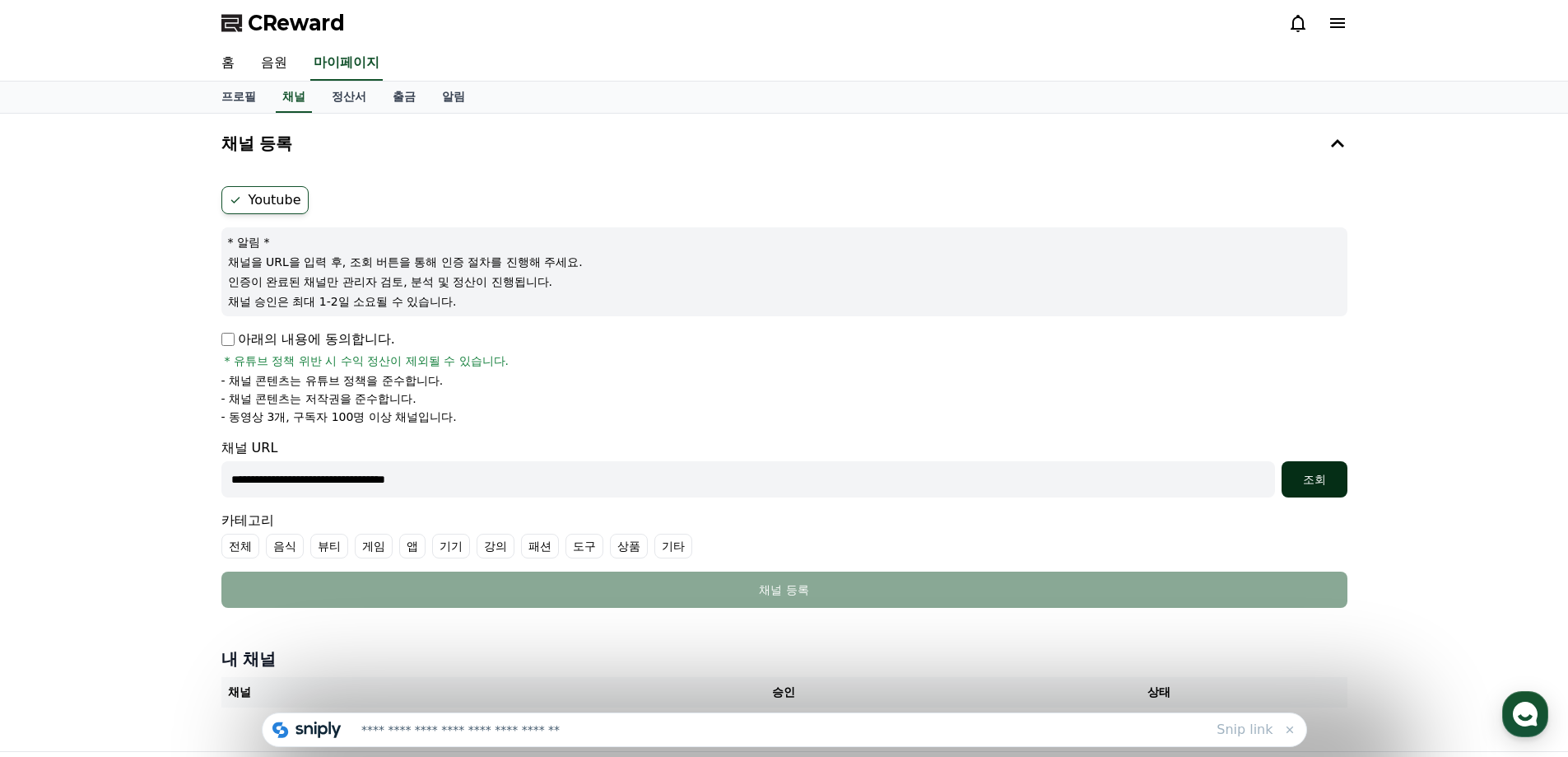
type input "**********"
click at [1328, 480] on div "조회" at bounding box center [1314, 479] width 52 height 17
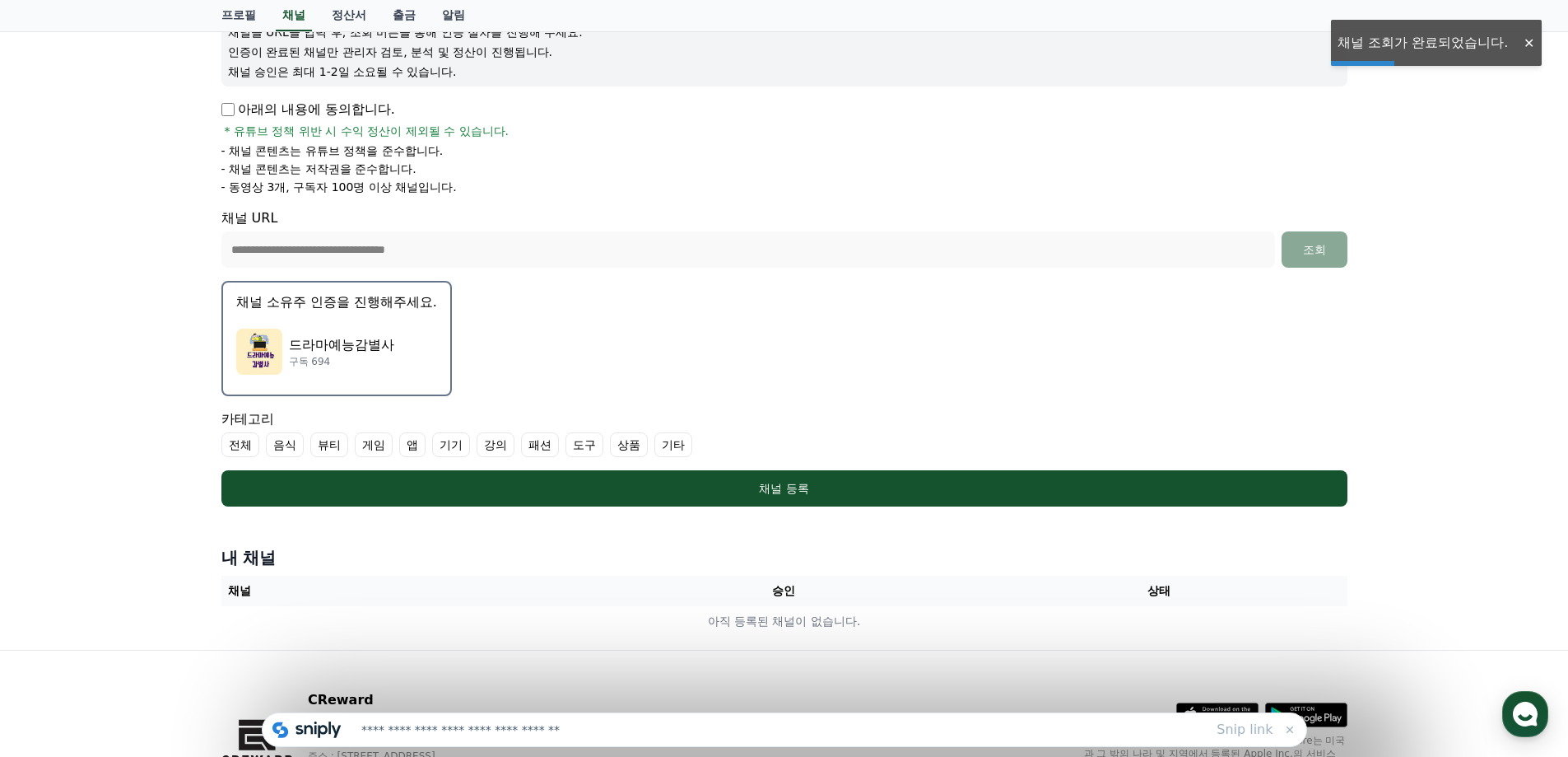
scroll to position [247, 0]
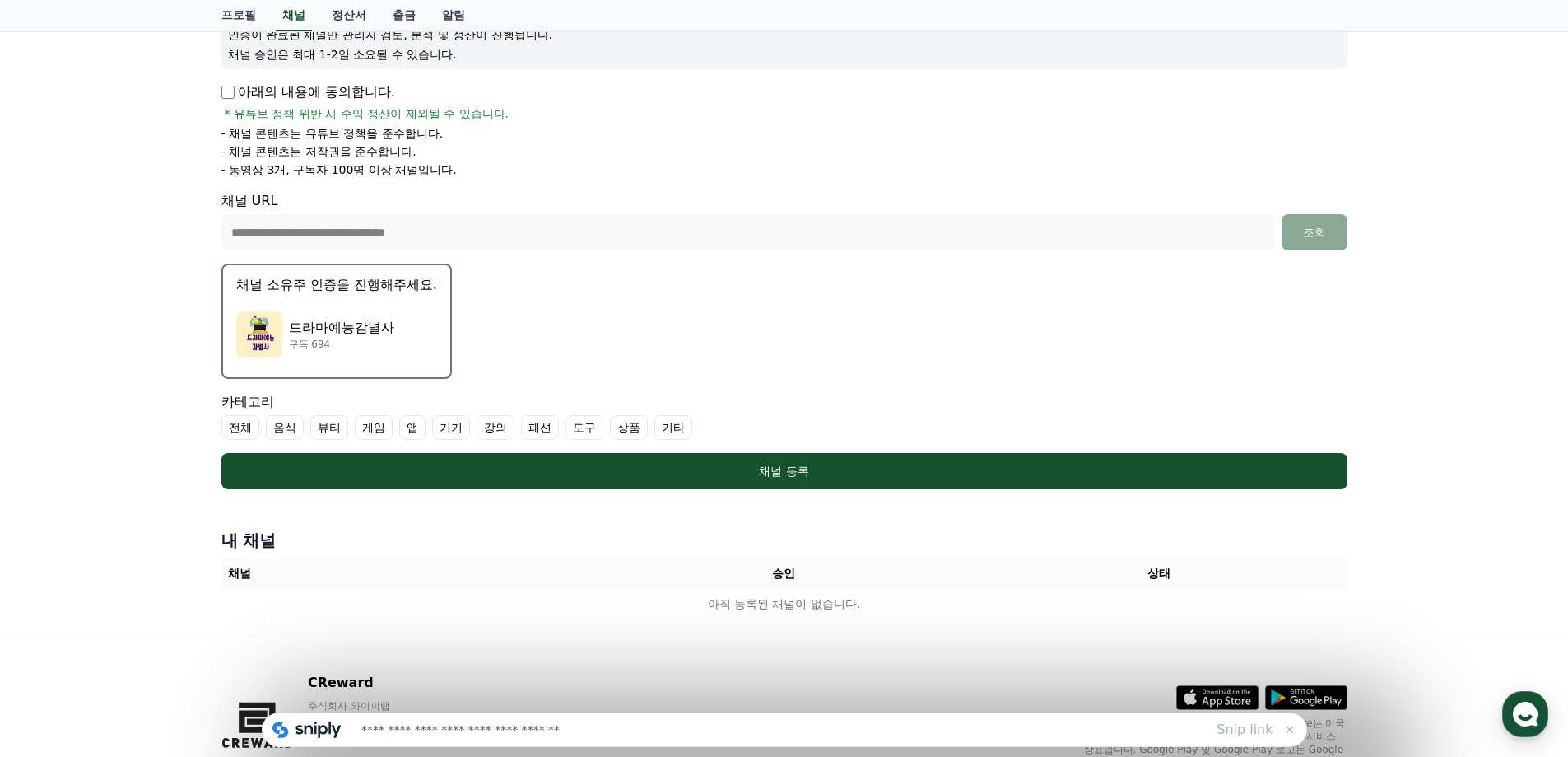
click at [676, 429] on label "기타" at bounding box center [672, 427] width 37 height 24
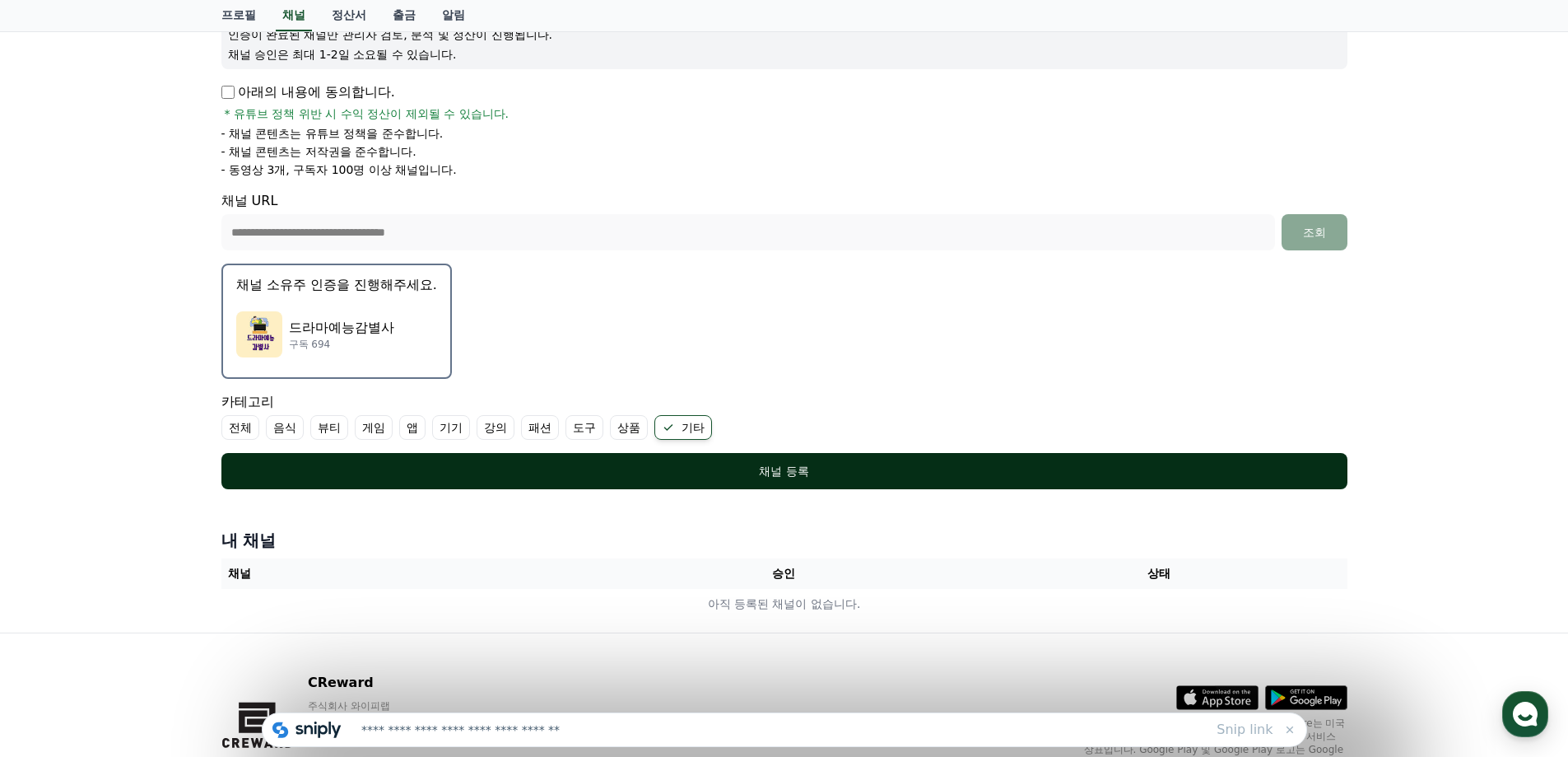
click at [806, 472] on div "채널 등록" at bounding box center [784, 470] width 1060 height 17
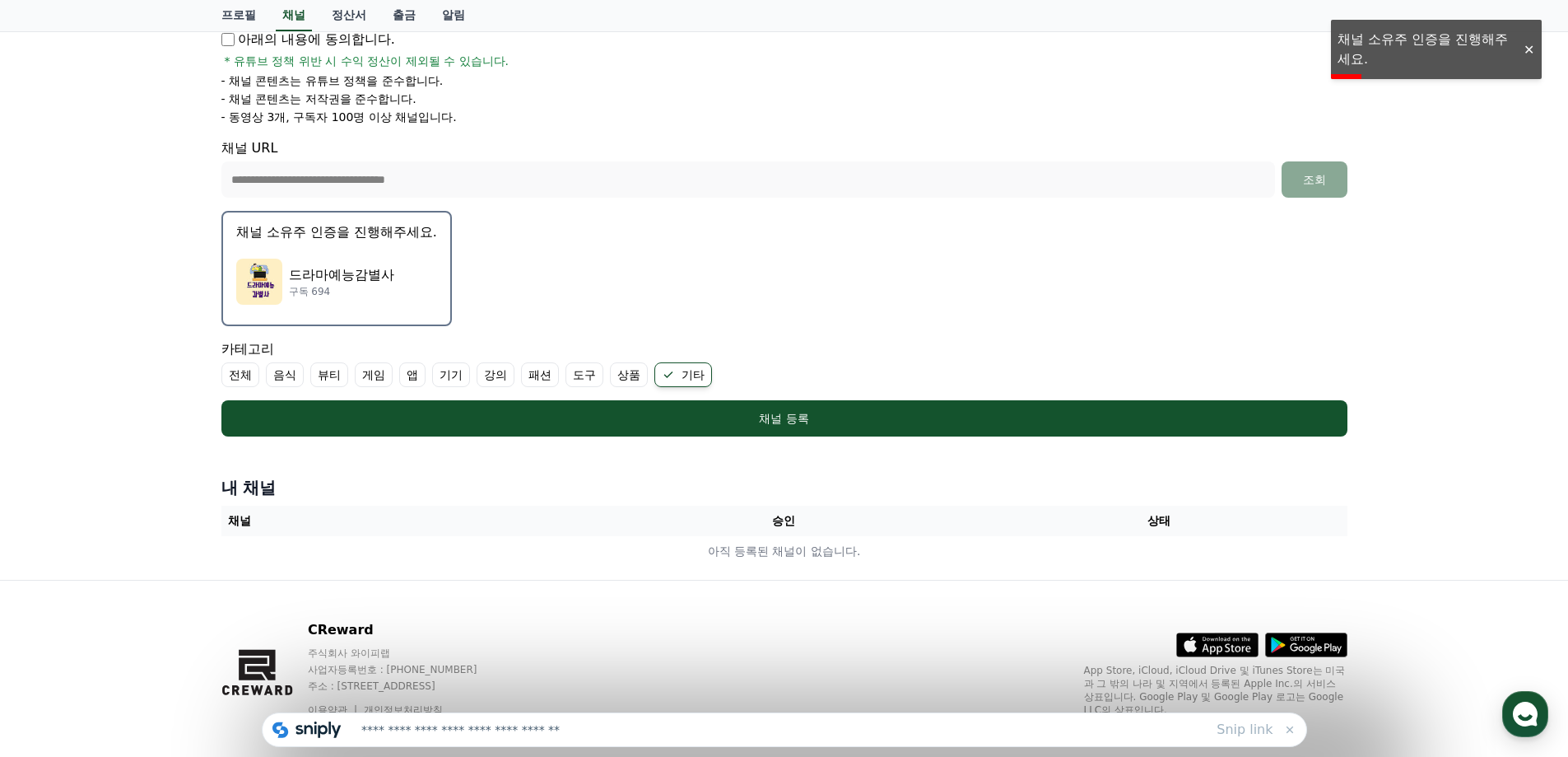
scroll to position [328, 0]
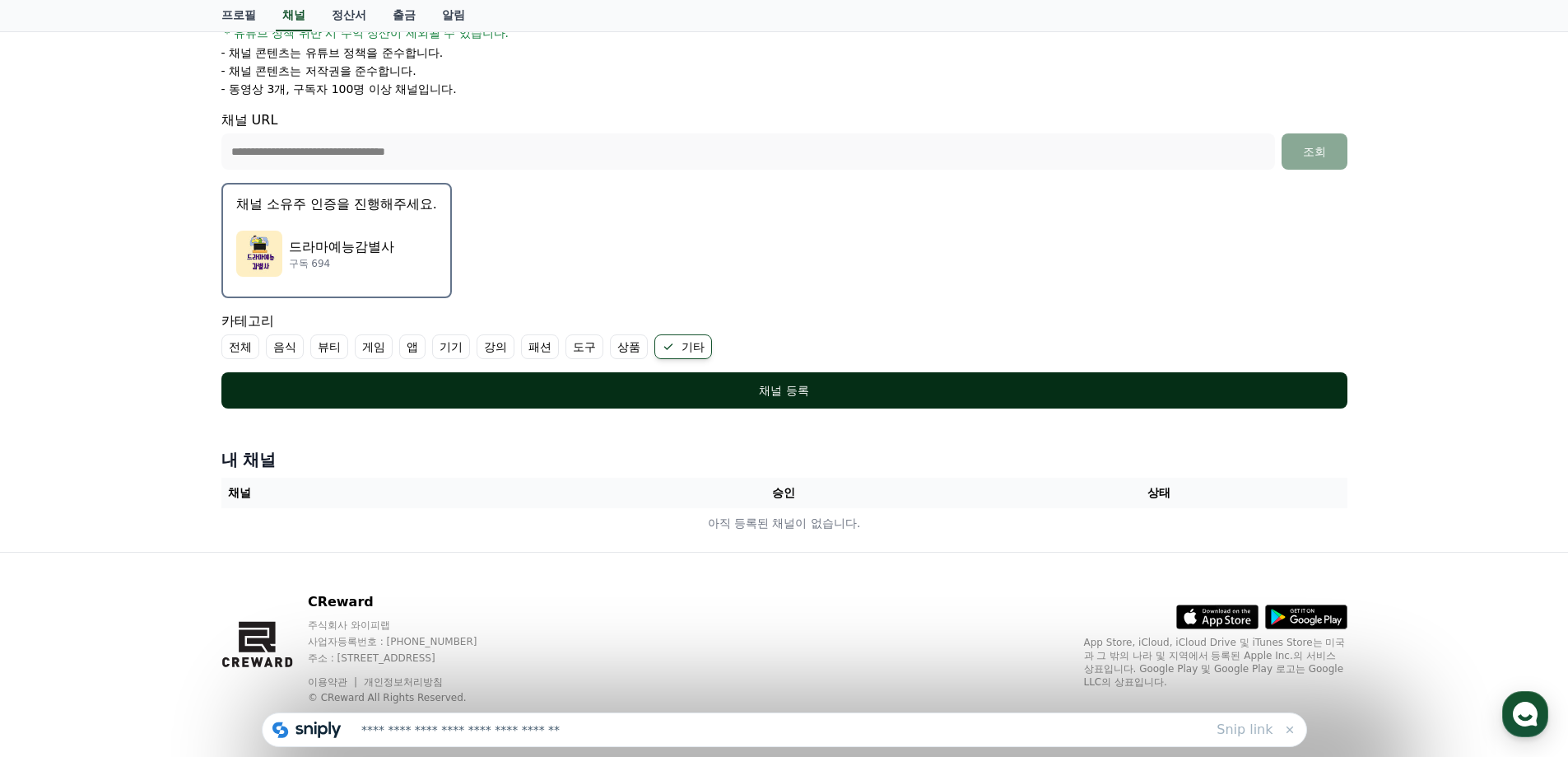
click at [804, 382] on div "채널 등록" at bounding box center [784, 390] width 1060 height 17
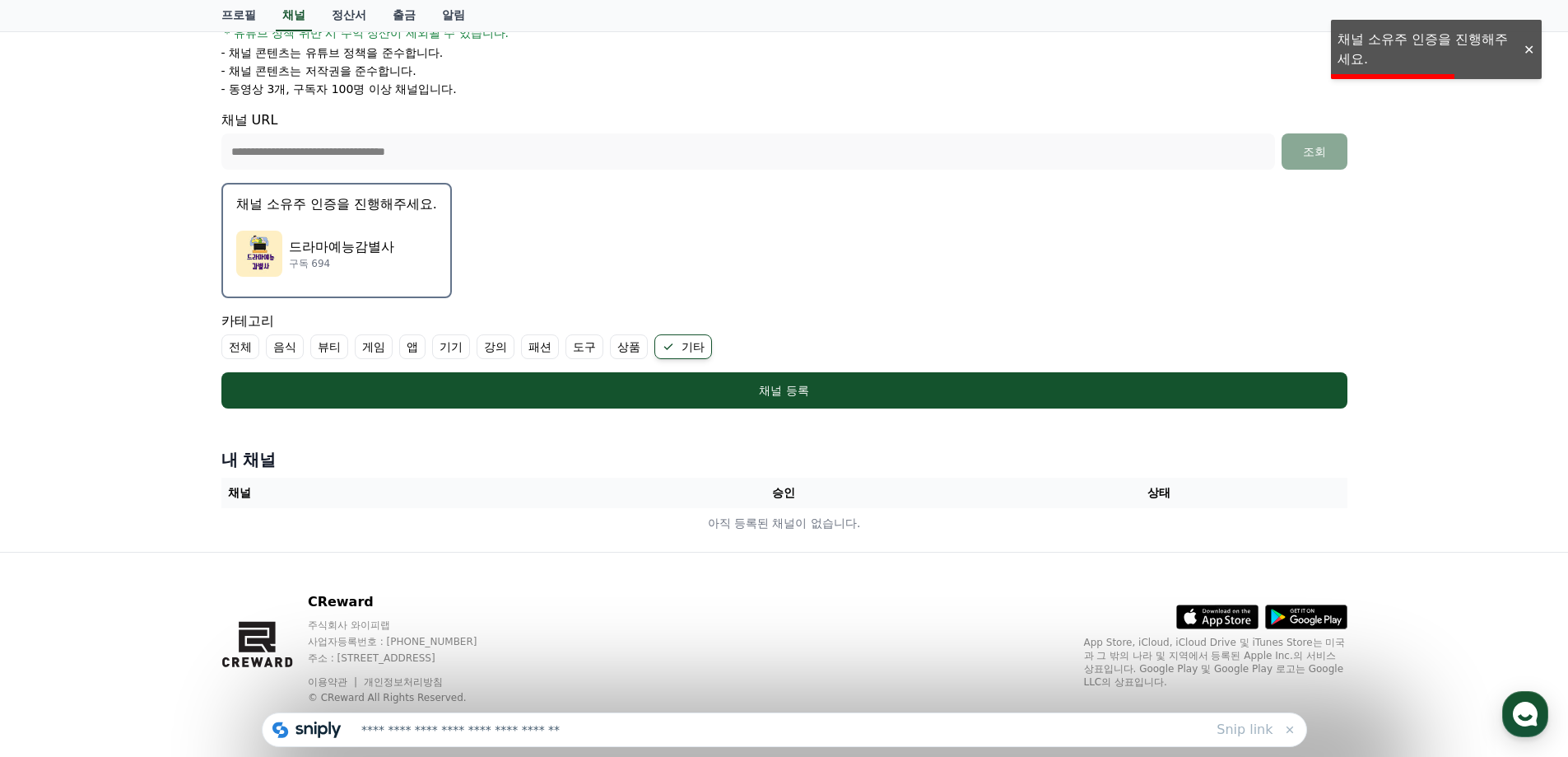
click at [1404, 47] on div "**********" at bounding box center [784, 168] width 1568 height 766
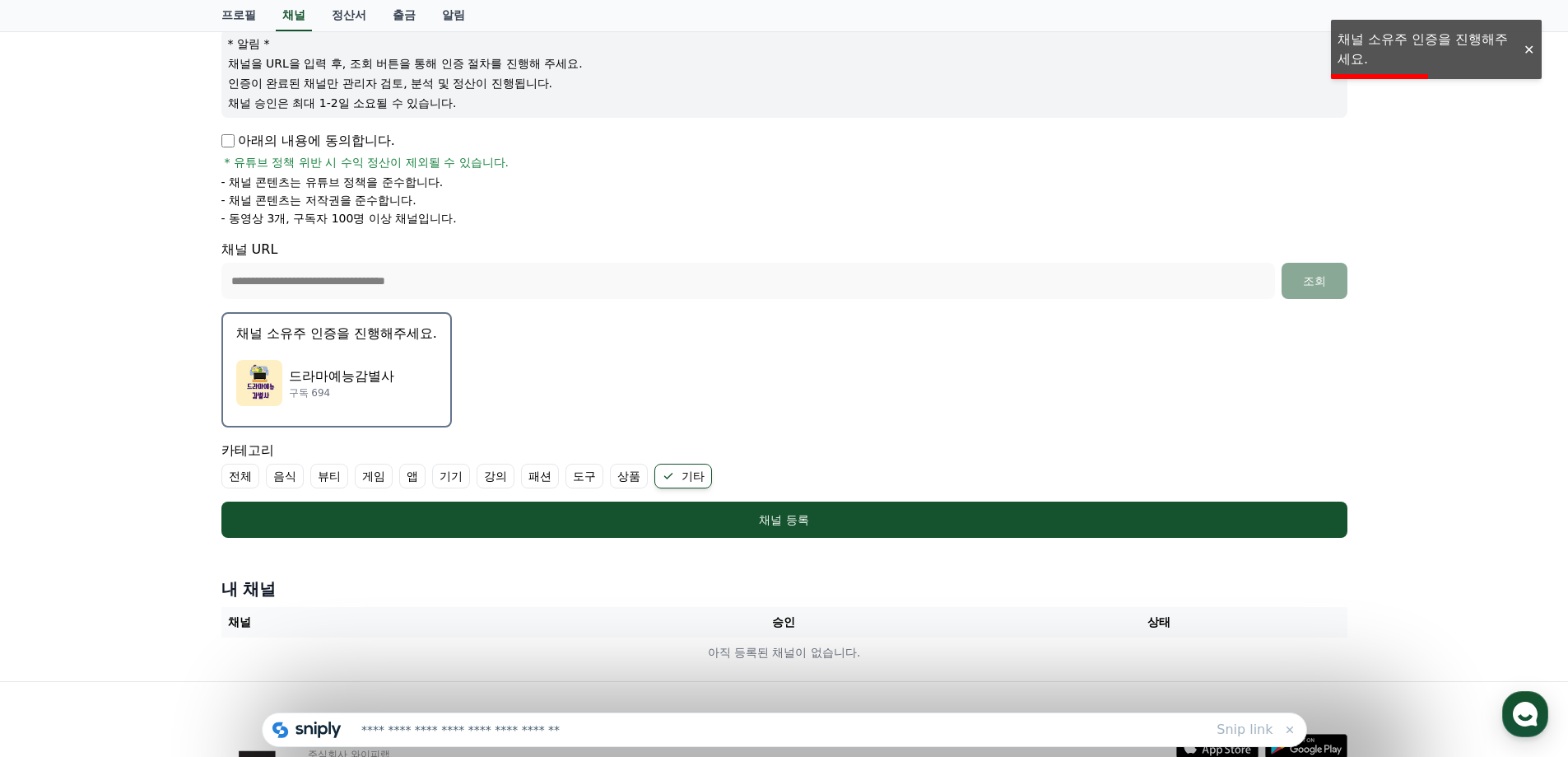
scroll to position [81, 0]
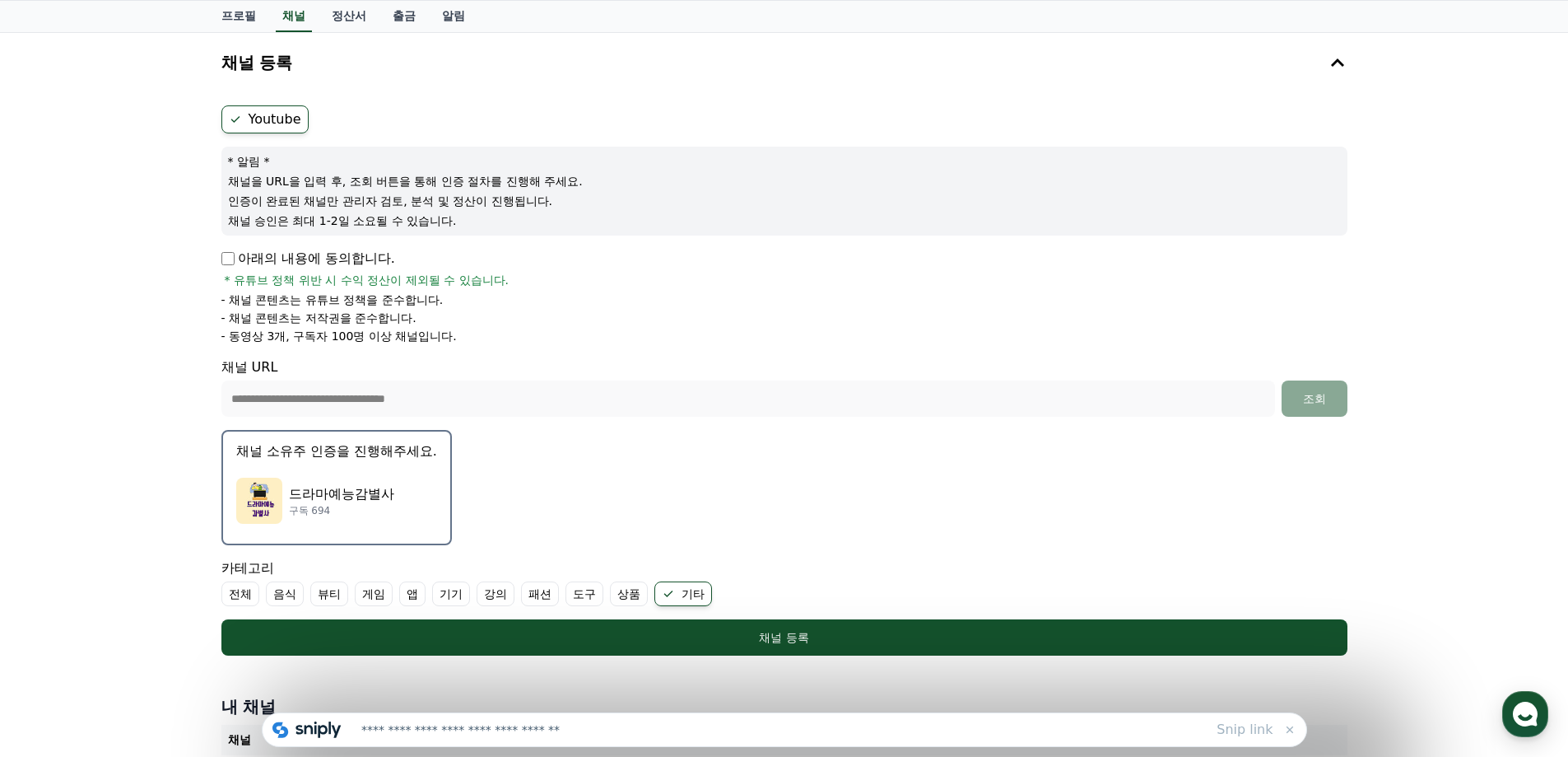
click at [398, 462] on button "채널 소유주 인증을 진행해주세요. 드라마예능감별사 구독 694" at bounding box center [336, 487] width 231 height 115
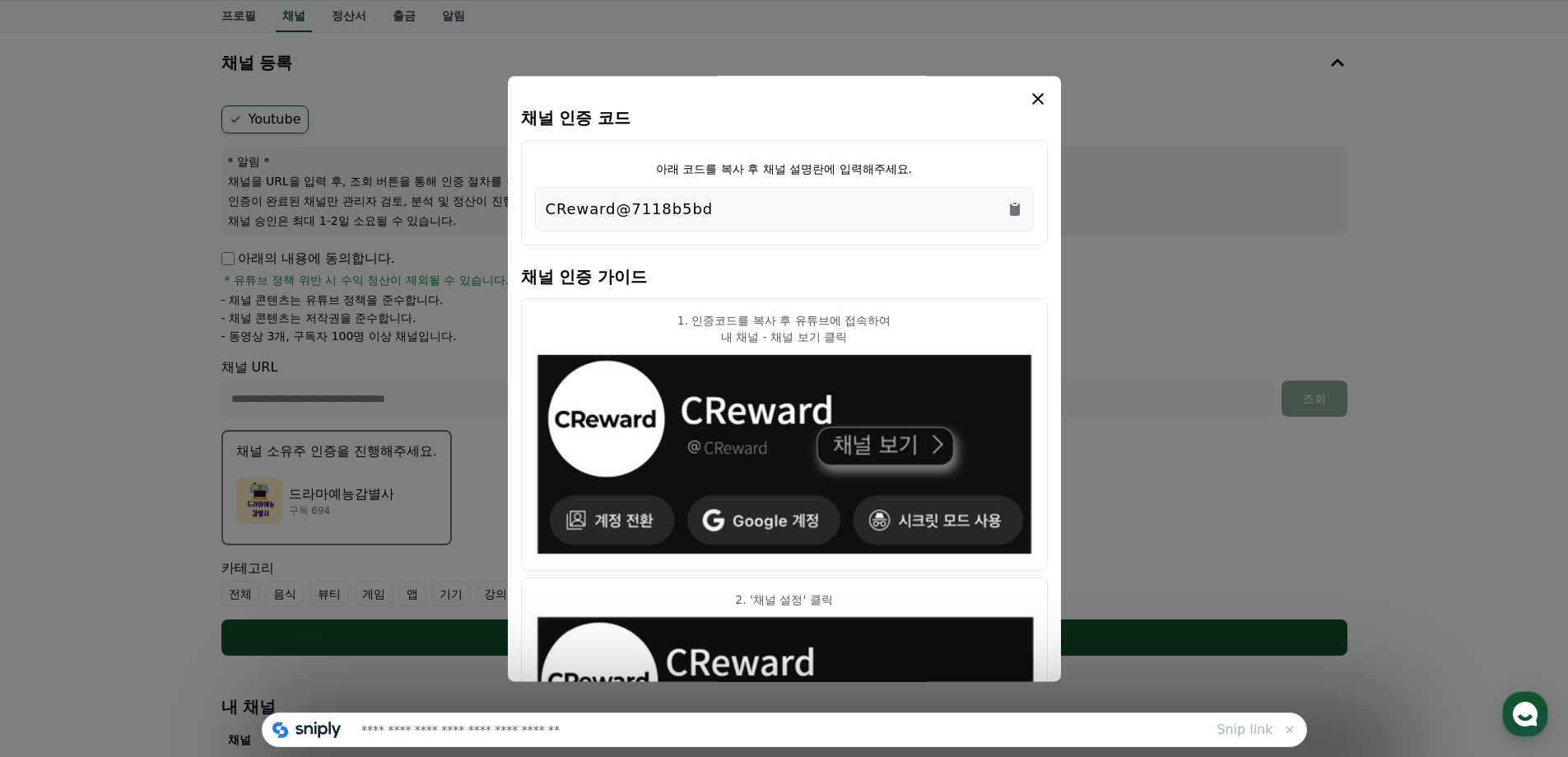
drag, startPoint x: 750, startPoint y: 209, endPoint x: 496, endPoint y: 209, distance: 254.0
click at [496, 662] on div "채널 인증 코드 아래 코드를 복사 후 채널 설명란에 입력해주세요. CReward@7118b5bd 채널 인증 가이드 1. 인증코드를 복사 후 유…" at bounding box center [784, 662] width 1139 height 0
click at [1013, 207] on icon "Copy to clipboard" at bounding box center [1014, 209] width 10 height 12
click at [1006, 267] on h4 "채널 인증 가이드" at bounding box center [784, 274] width 527 height 46
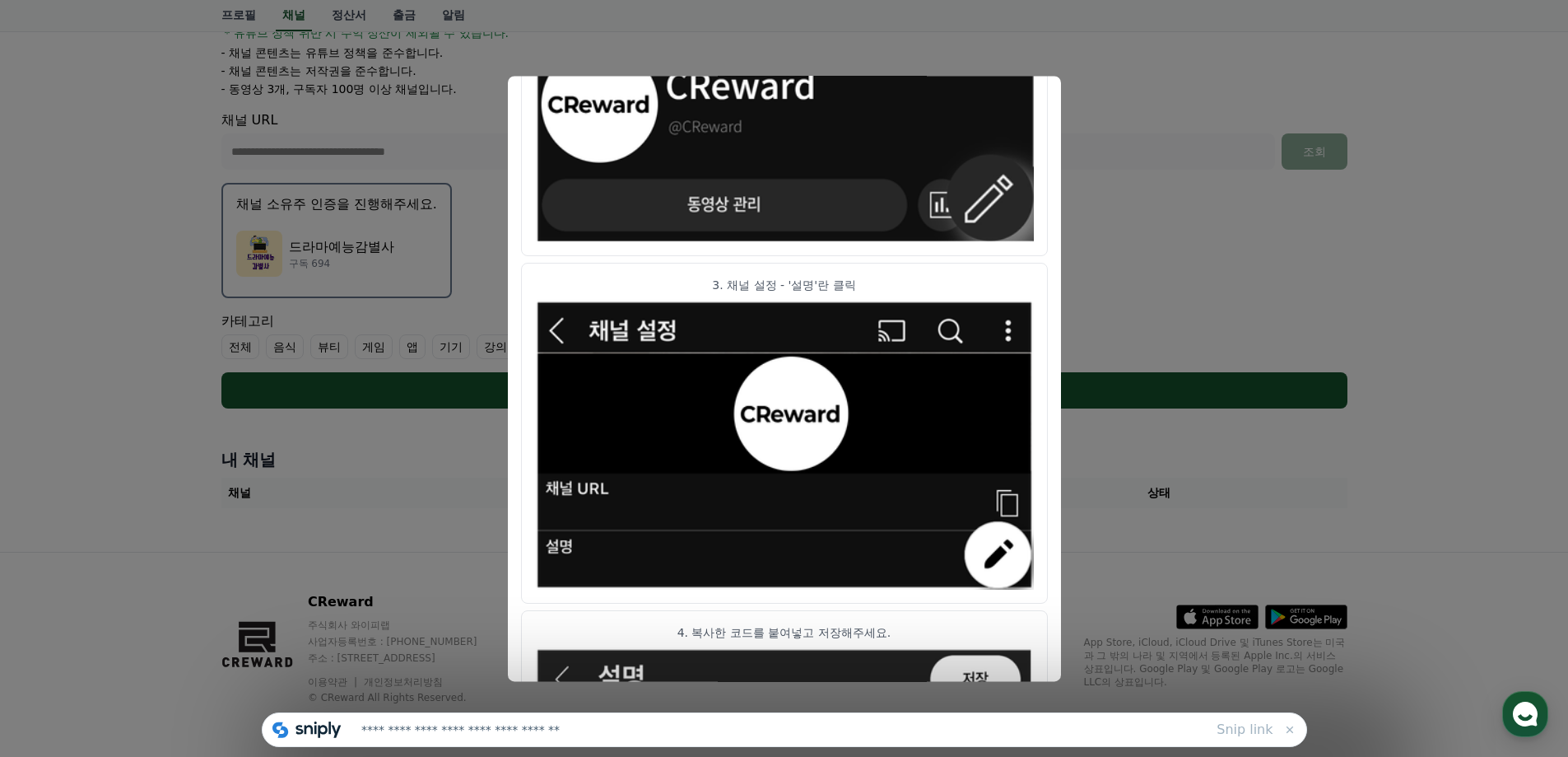
scroll to position [816, 0]
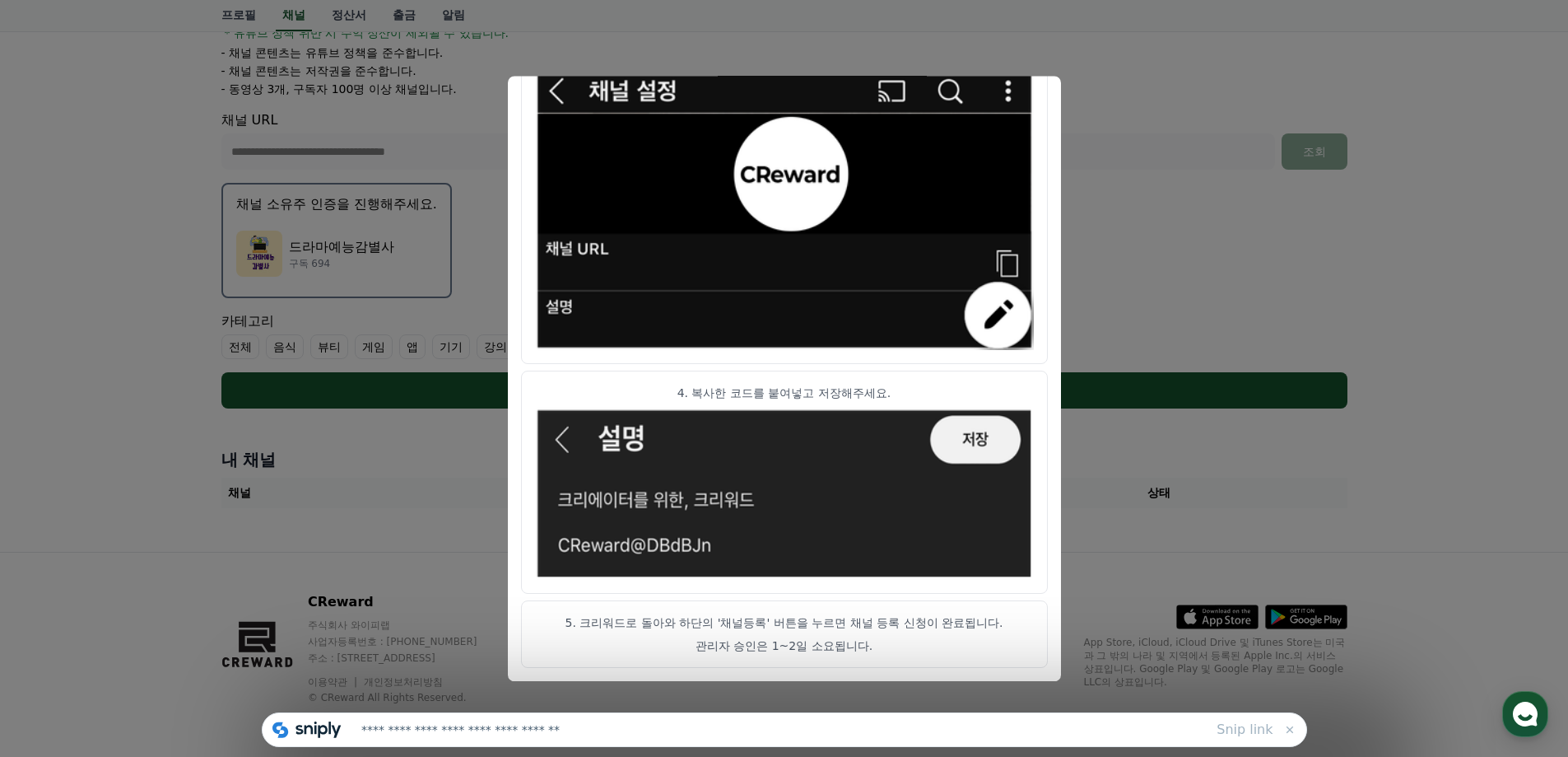
click at [1185, 443] on button "close modal" at bounding box center [784, 378] width 1568 height 757
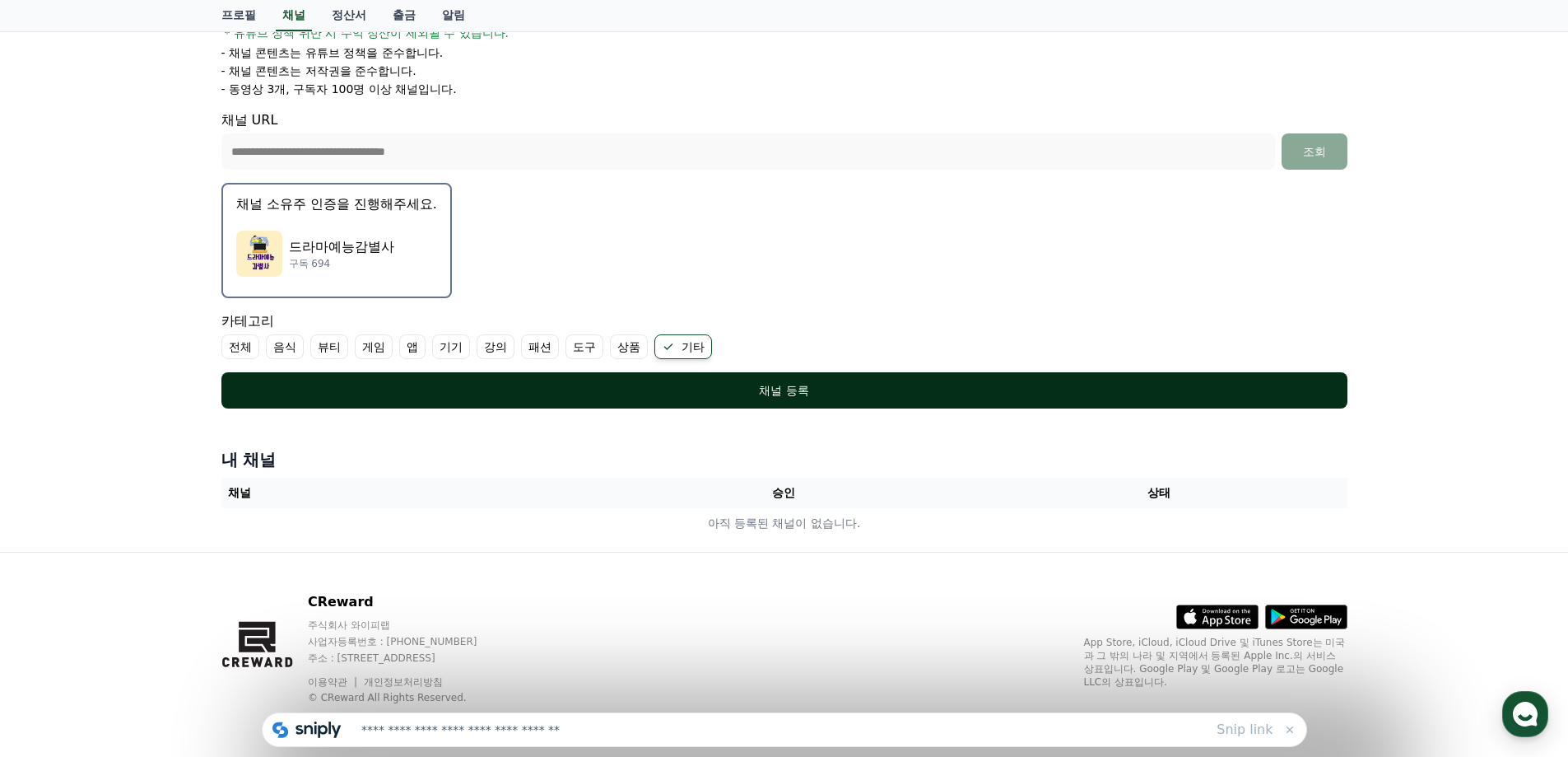
click at [780, 395] on div "채널 등록" at bounding box center [784, 390] width 1060 height 17
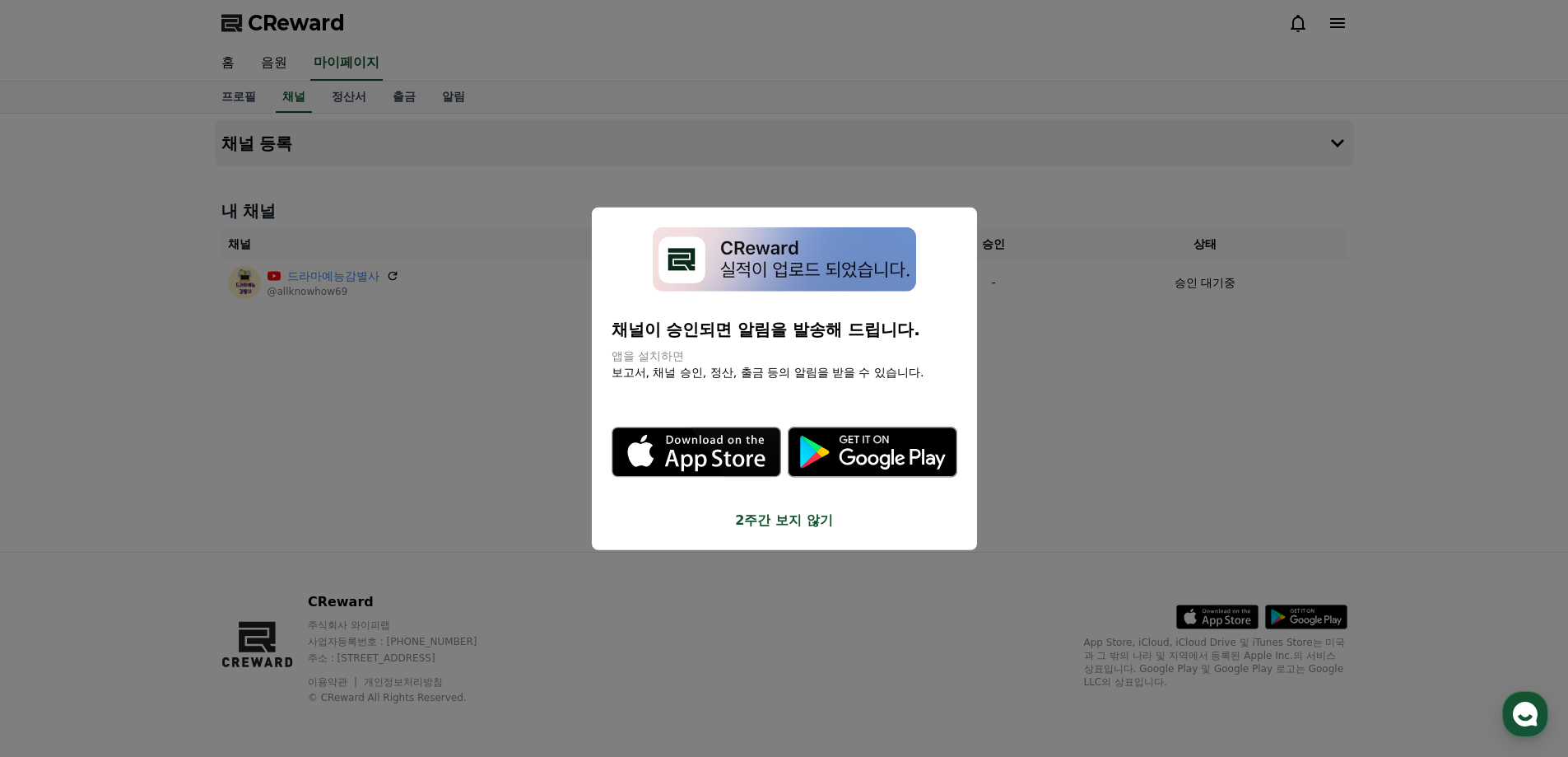
click at [1073, 506] on button "close modal" at bounding box center [784, 378] width 1568 height 757
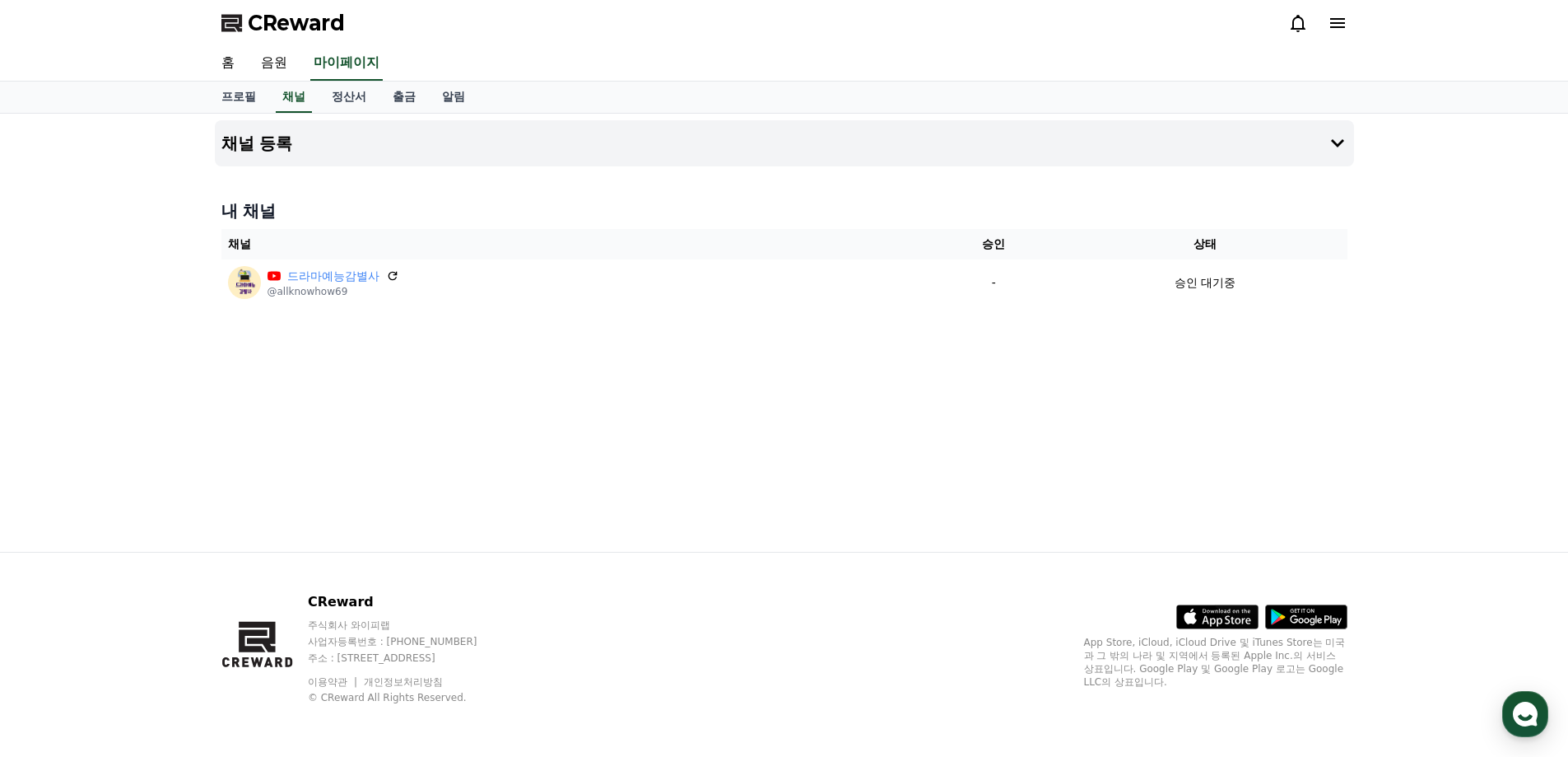
click at [958, 469] on div "채널 등록 내 채널 채널 승인 상태 드라마예능감별사 @allknowhow69 - 승인 대기중" at bounding box center [784, 332] width 1152 height 438
click at [353, 94] on link "정산서" at bounding box center [349, 98] width 61 height 31
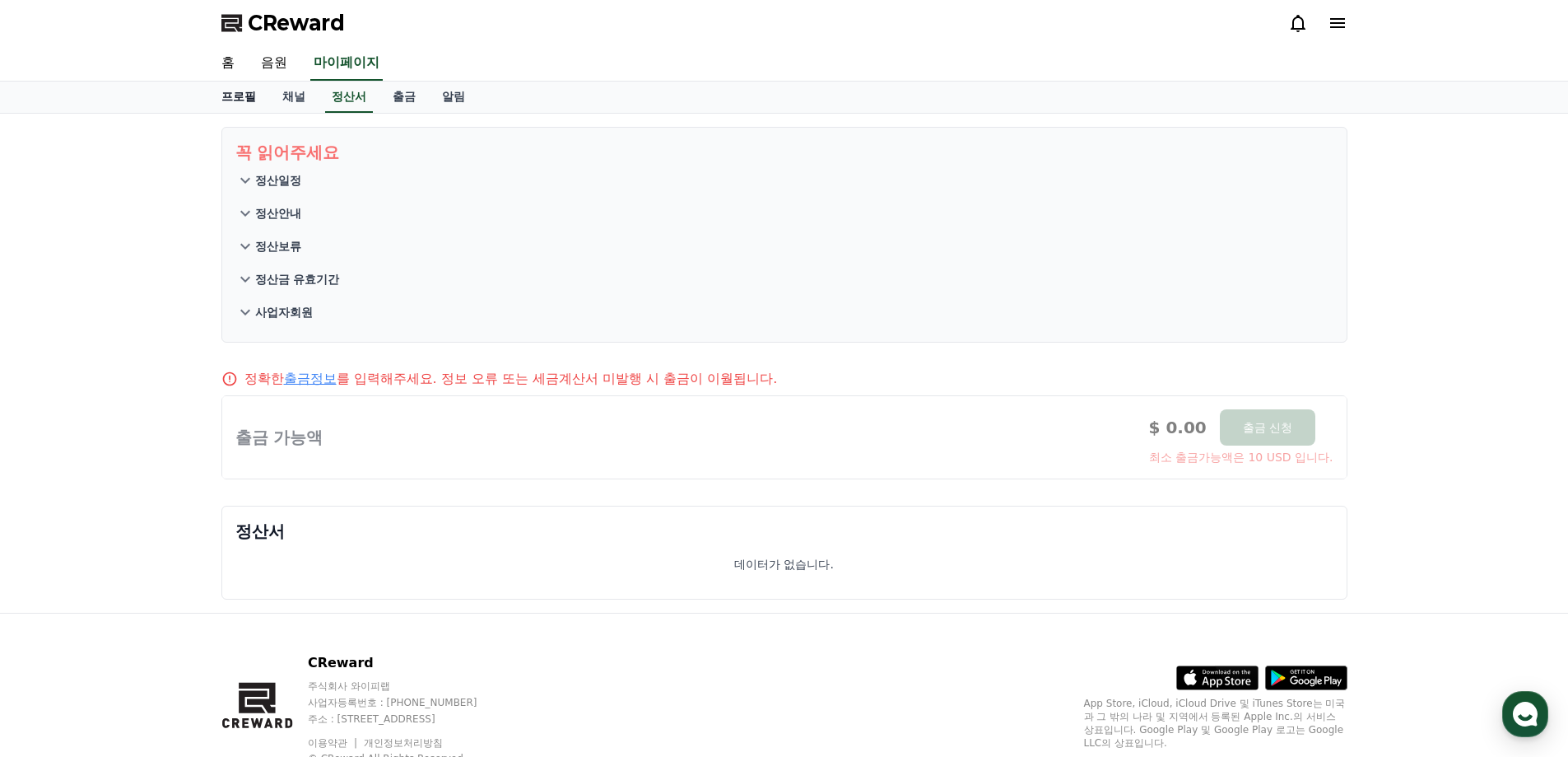
click at [247, 92] on link "프로필" at bounding box center [239, 98] width 61 height 31
select select "**********"
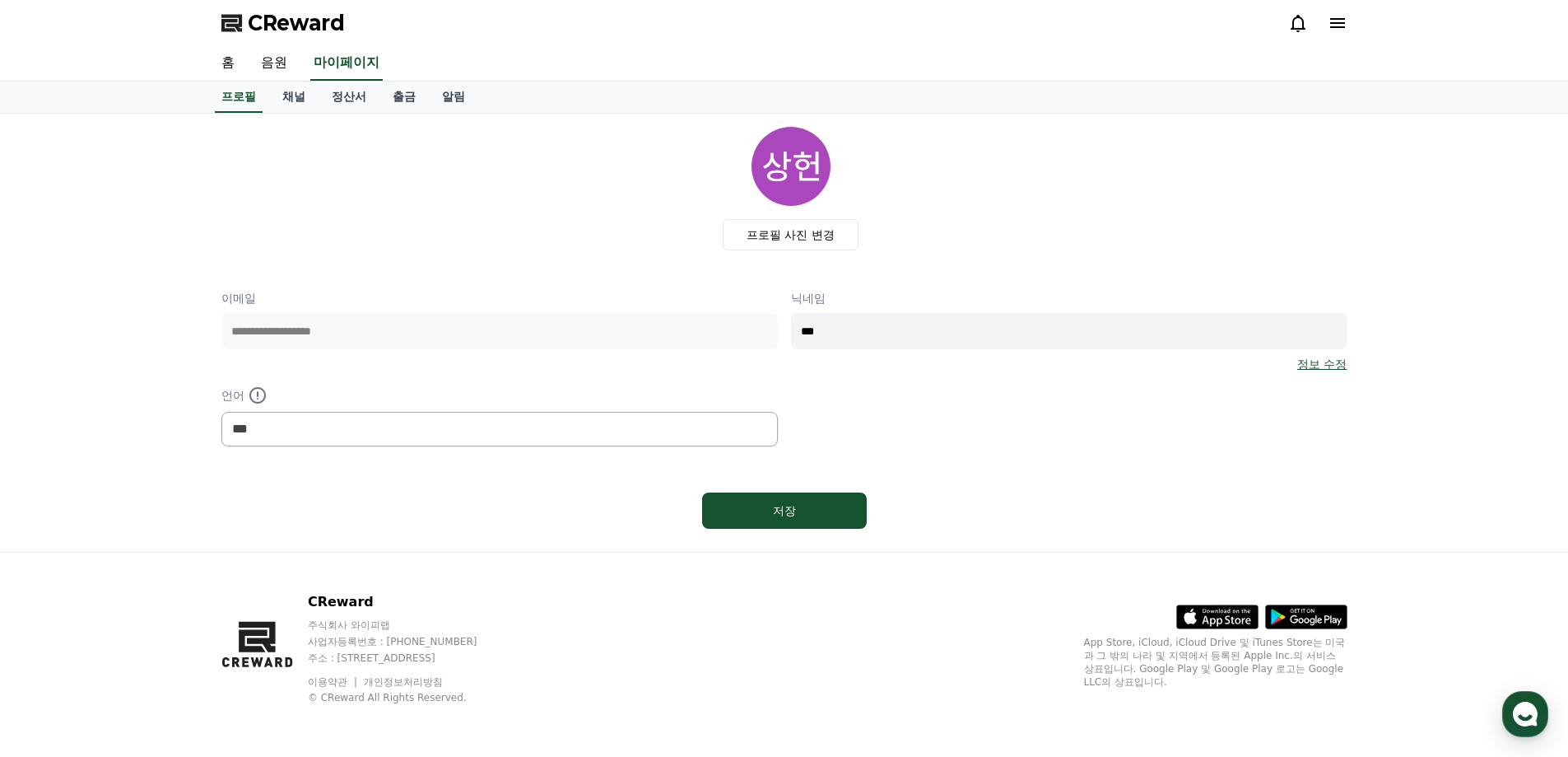
click at [890, 416] on div "**********" at bounding box center [784, 368] width 1126 height 157
click at [266, 68] on link "음원" at bounding box center [274, 64] width 52 height 35
